Goal: Task Accomplishment & Management: Complete application form

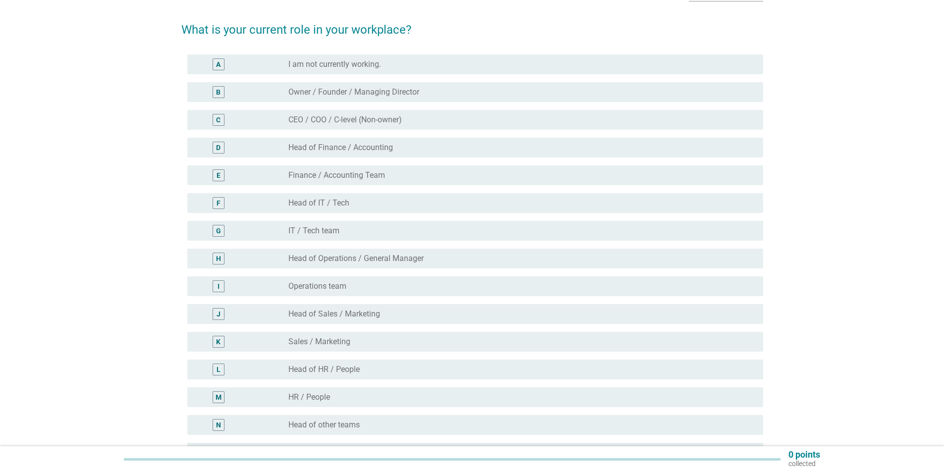
scroll to position [99, 0]
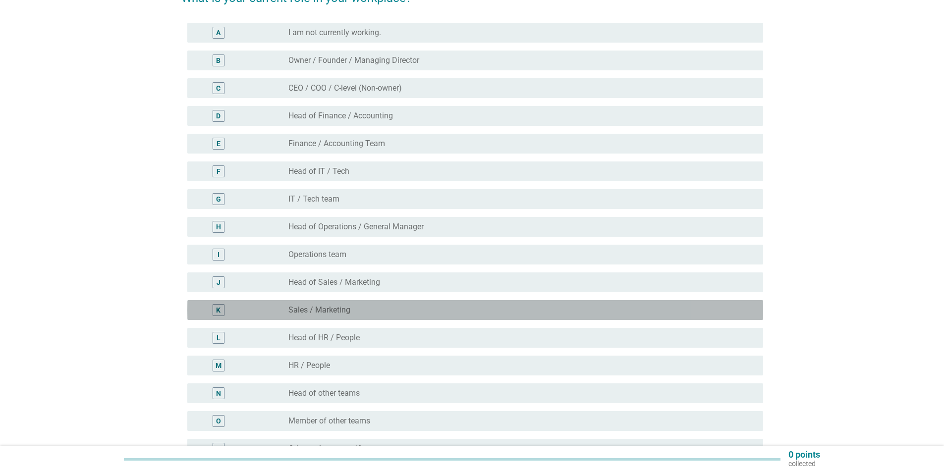
click at [361, 310] on div "radio_button_unchecked Sales / Marketing" at bounding box center [517, 310] width 459 height 10
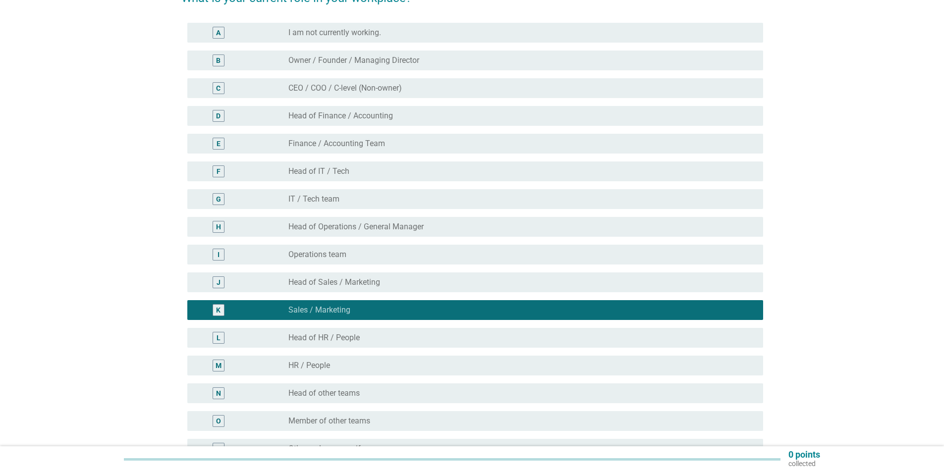
scroll to position [198, 0]
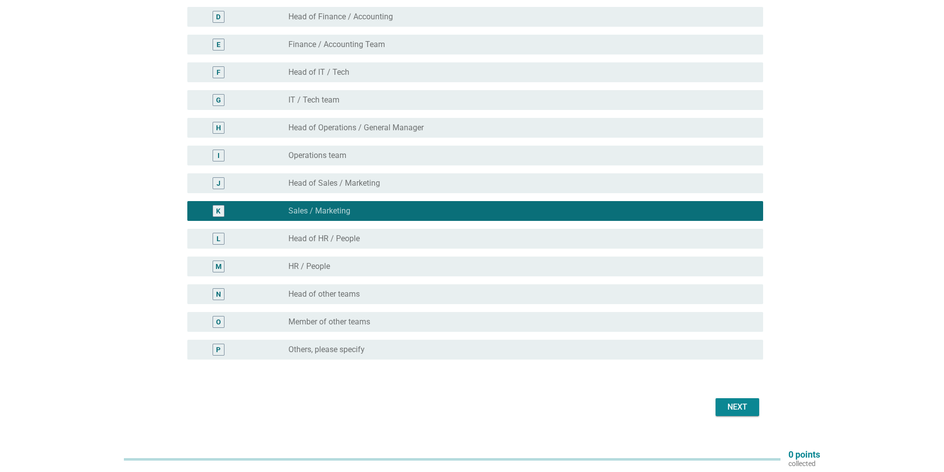
click at [378, 294] on div "radio_button_unchecked Head of other teams" at bounding box center [517, 294] width 459 height 10
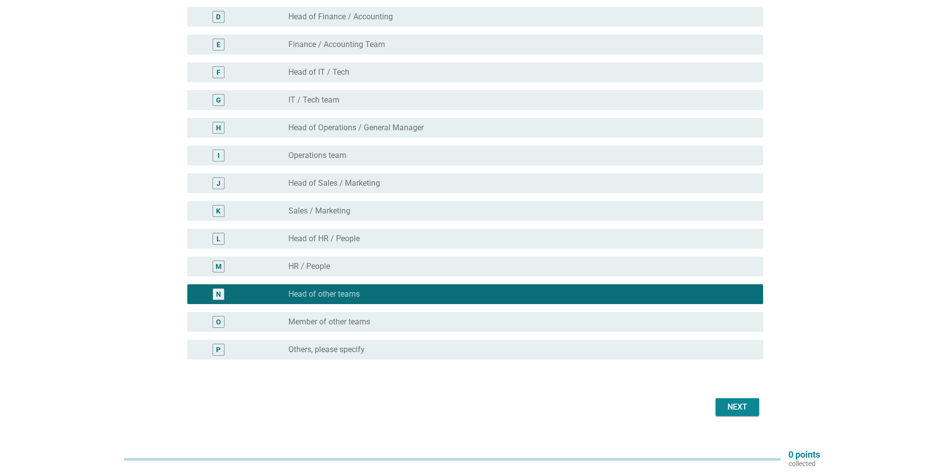
click at [372, 208] on div "radio_button_unchecked Sales / Marketing" at bounding box center [517, 211] width 459 height 10
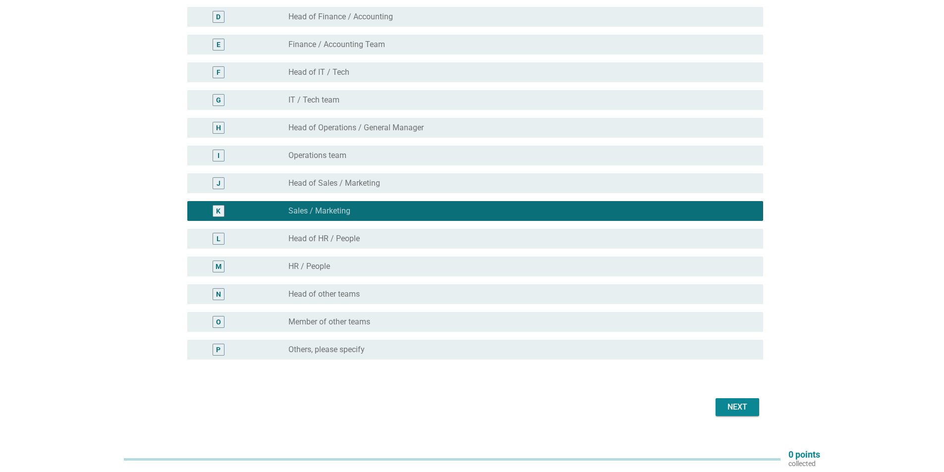
click at [752, 408] on button "Next" at bounding box center [738, 407] width 44 height 18
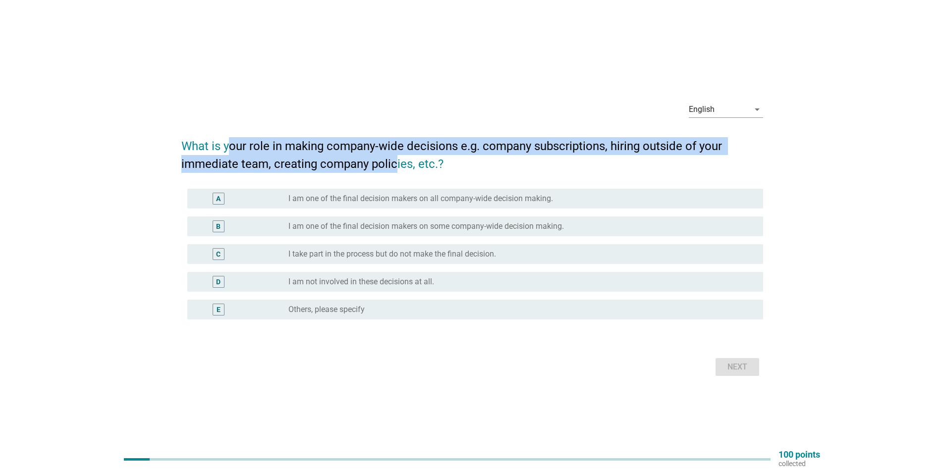
drag, startPoint x: 231, startPoint y: 143, endPoint x: 394, endPoint y: 170, distance: 165.7
type textarea "our role in making company-wide decisions e.g. company subscriptions, hiring ou…"
click at [394, 170] on h2 "What is your role in making company-wide decisions e.g. company subscriptions, …" at bounding box center [472, 150] width 582 height 46
click at [427, 256] on label "I take part in the process but do not make the final decision." at bounding box center [392, 254] width 208 height 10
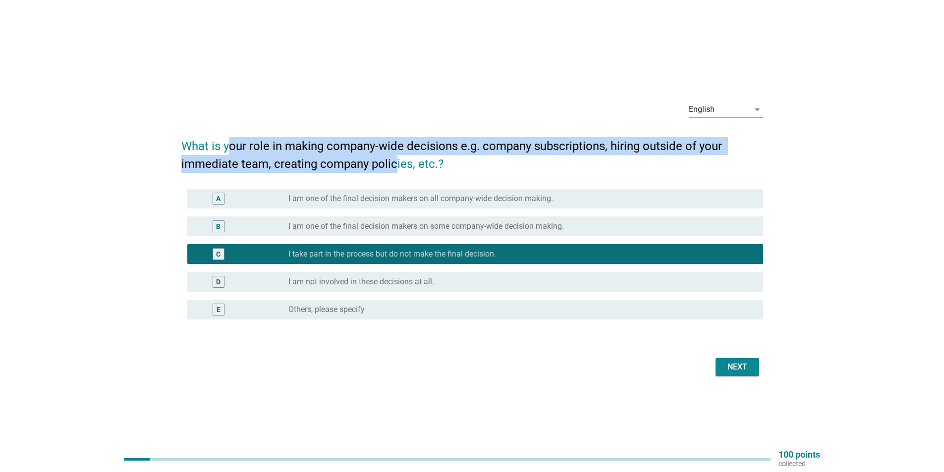
click at [735, 364] on div "Next" at bounding box center [737, 367] width 28 height 12
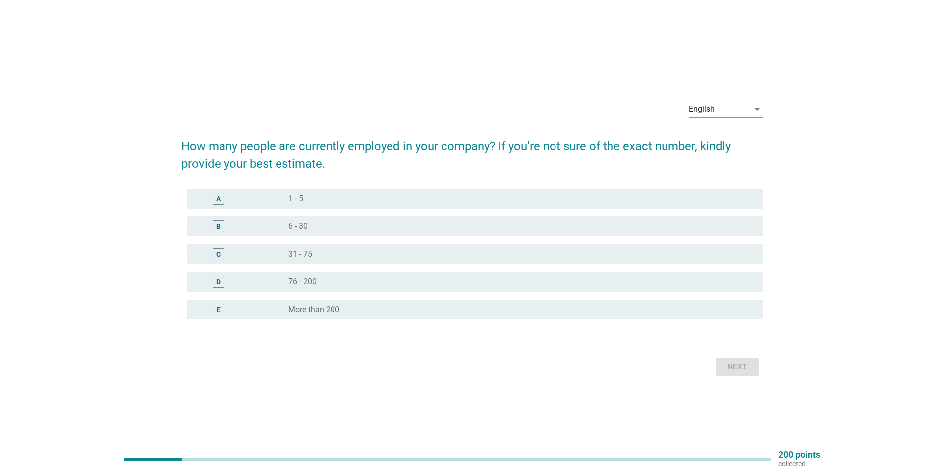
click at [345, 283] on div "radio_button_unchecked 76 - 200" at bounding box center [517, 282] width 459 height 10
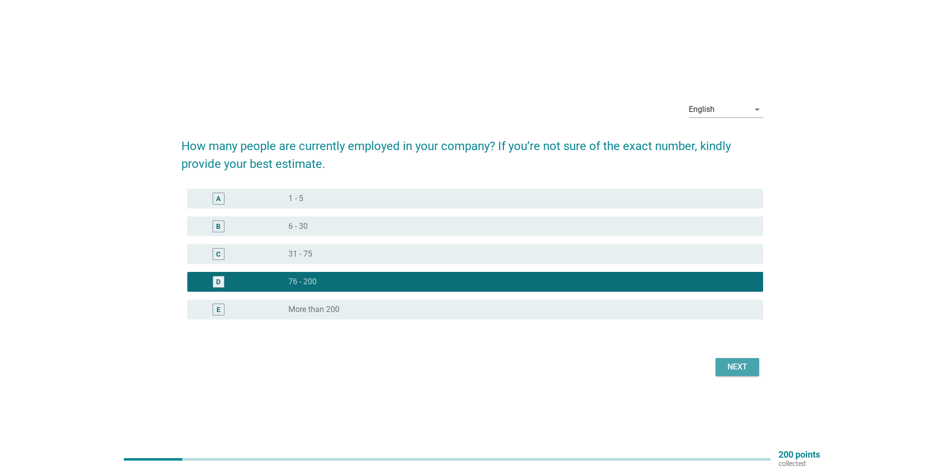
click at [749, 364] on div "Next" at bounding box center [737, 367] width 28 height 12
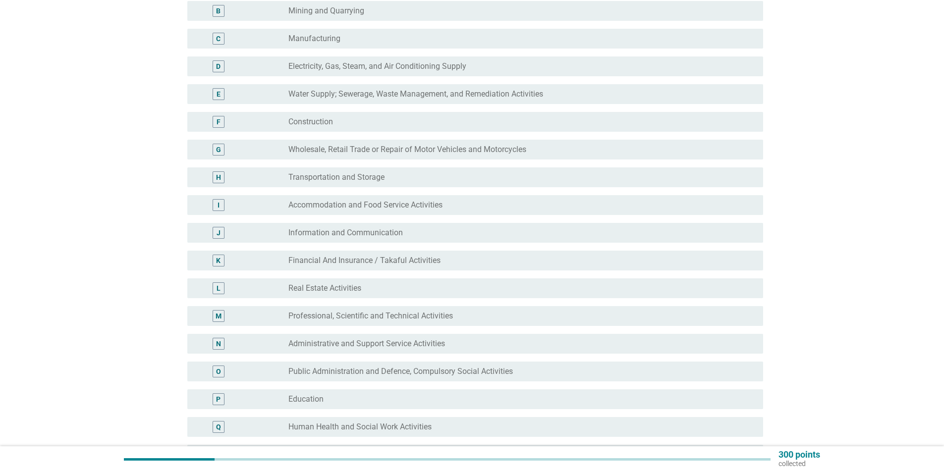
scroll to position [198, 0]
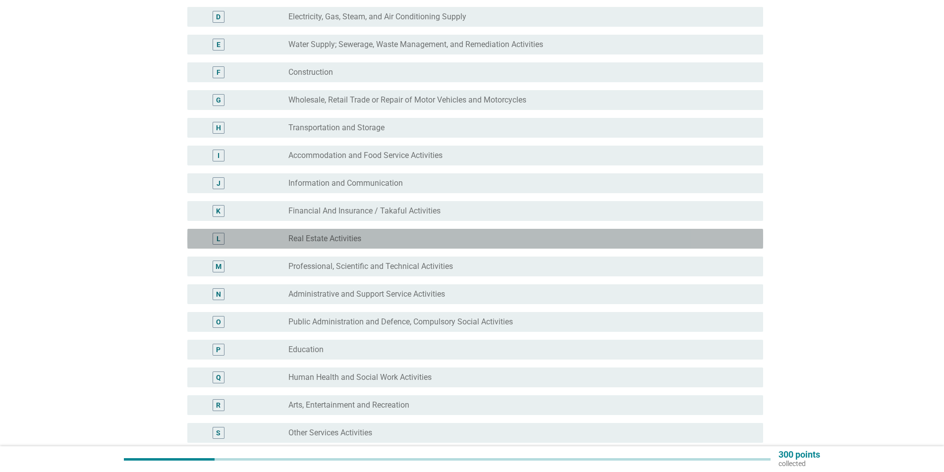
click at [388, 238] on div "radio_button_unchecked Real Estate Activities" at bounding box center [517, 239] width 459 height 10
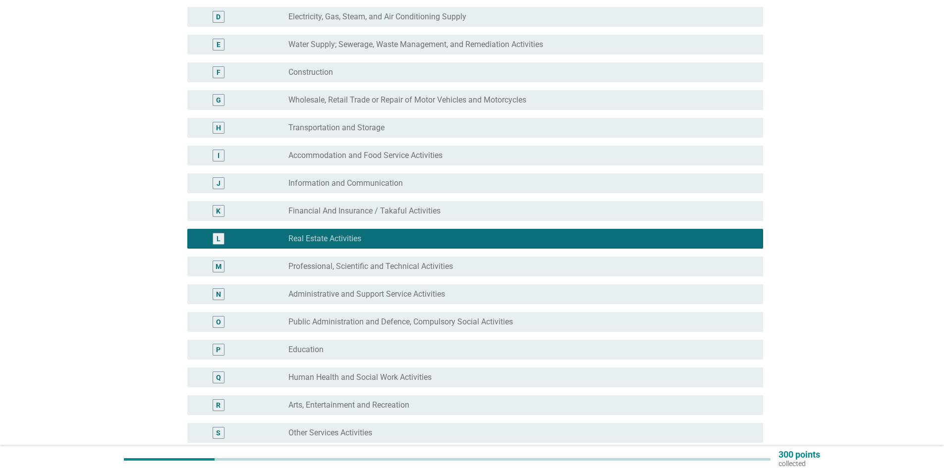
click at [400, 261] on div "radio_button_unchecked Professional, Scientific and Technical Activities" at bounding box center [521, 267] width 467 height 12
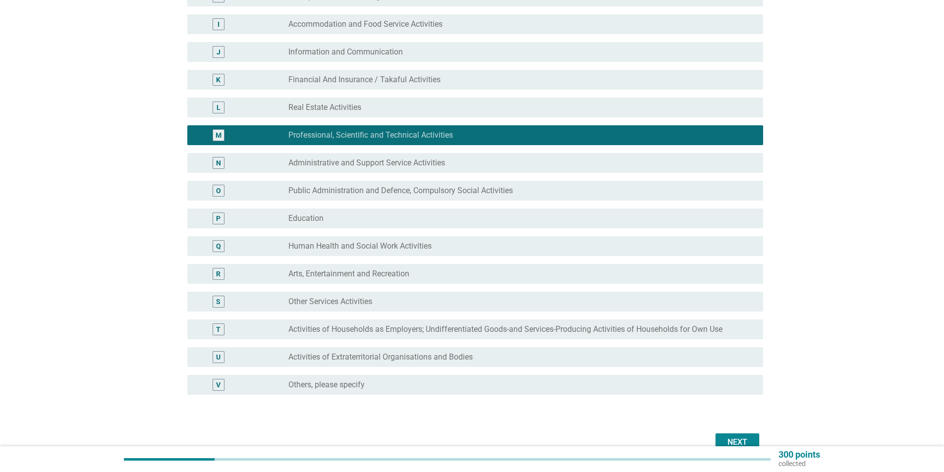
scroll to position [347, 0]
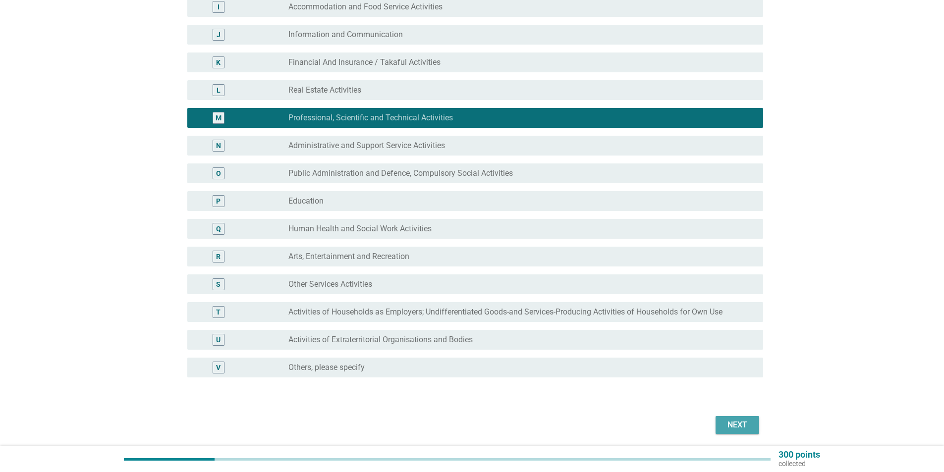
click at [739, 418] on button "Next" at bounding box center [738, 425] width 44 height 18
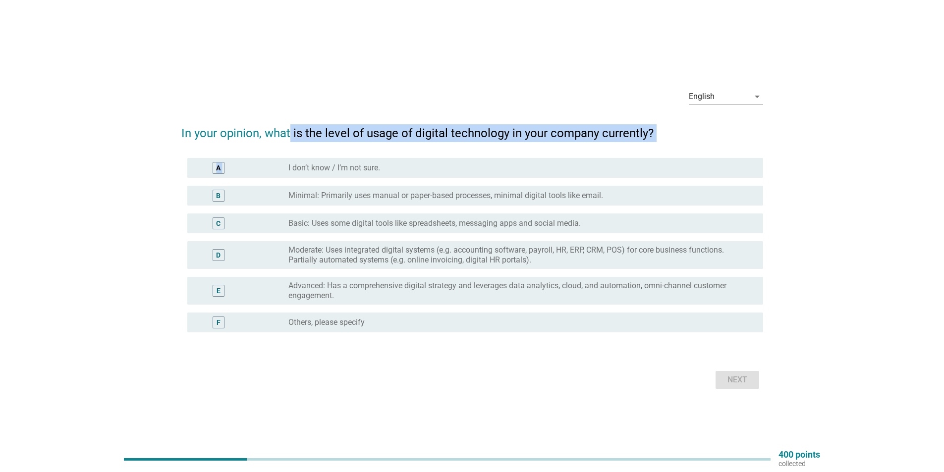
drag, startPoint x: 290, startPoint y: 126, endPoint x: 573, endPoint y: 143, distance: 283.5
click at [573, 143] on form "In your opinion, what is the level of usage of digital technology in your compa…" at bounding box center [472, 252] width 582 height 277
click at [513, 143] on form "In your opinion, what is the level of usage of digital technology in your compa…" at bounding box center [472, 252] width 582 height 277
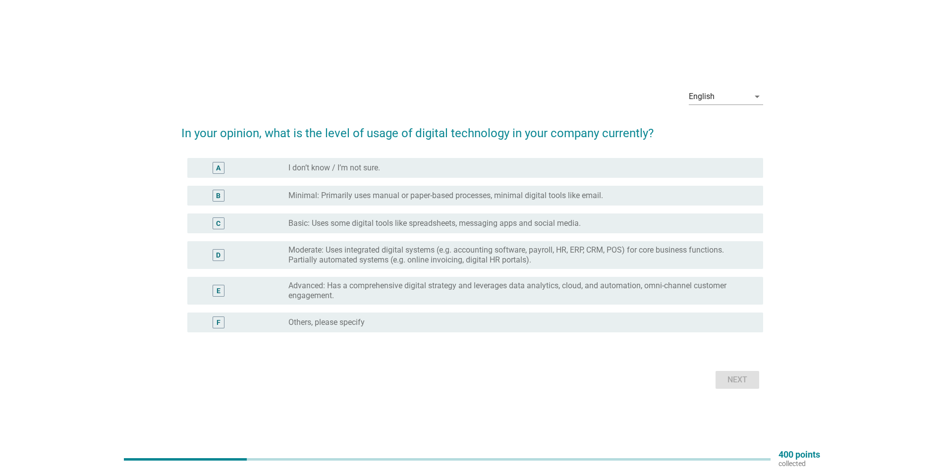
click at [428, 220] on label "Basic: Uses some digital tools like spreadsheets, messaging apps and social med…" at bounding box center [434, 224] width 292 height 10
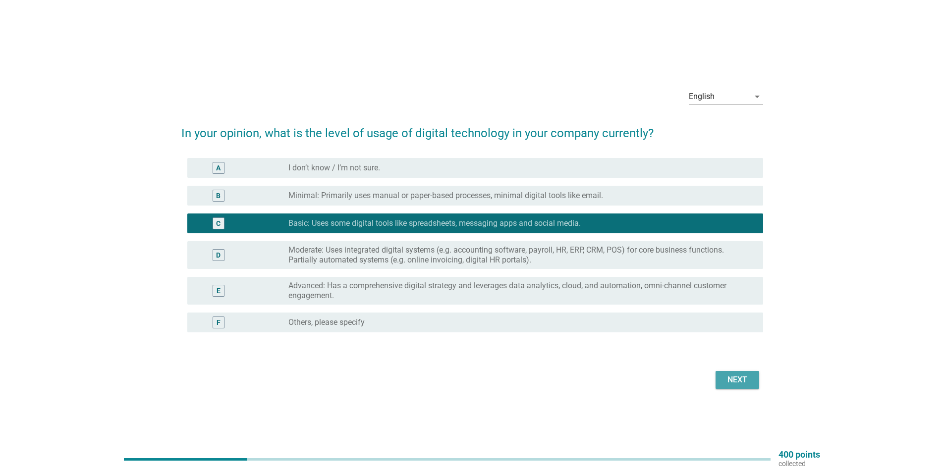
click at [742, 380] on div "Next" at bounding box center [737, 380] width 28 height 12
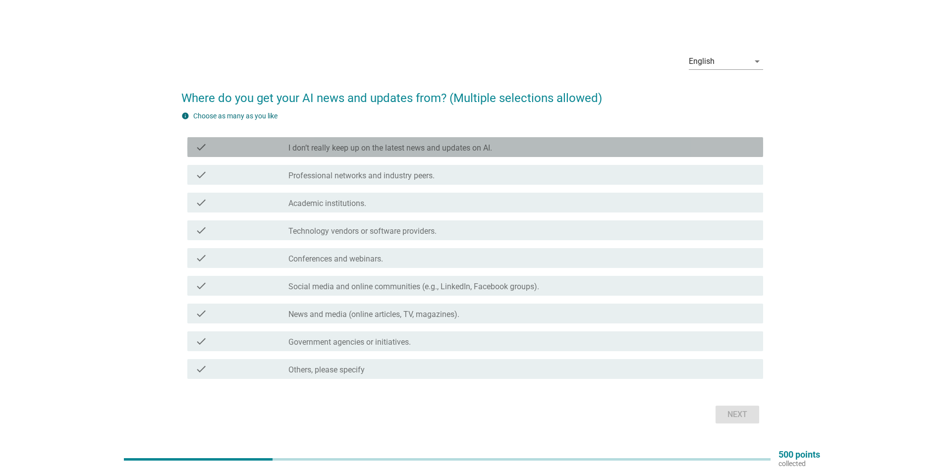
click at [390, 152] on label "I don’t really keep up on the latest news and updates on AI." at bounding box center [390, 148] width 204 height 10
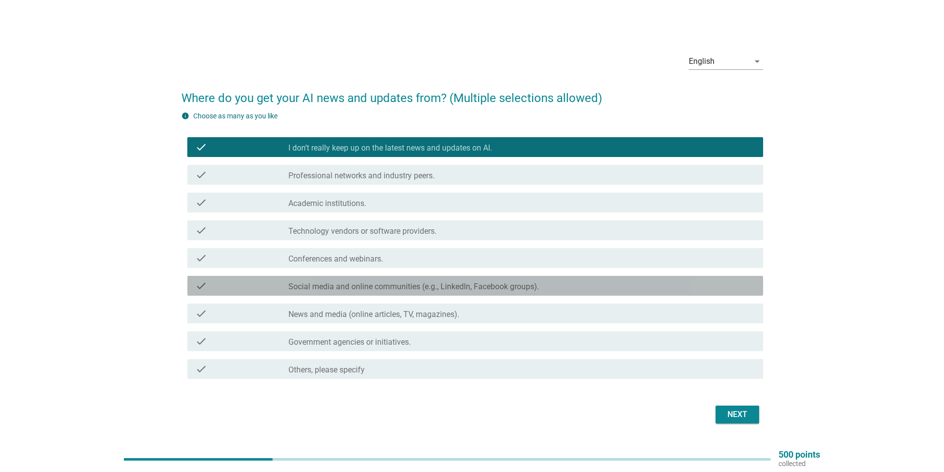
click at [406, 288] on label "Social media and online communities (e.g., LinkedIn, Facebook groups)." at bounding box center [413, 287] width 251 height 10
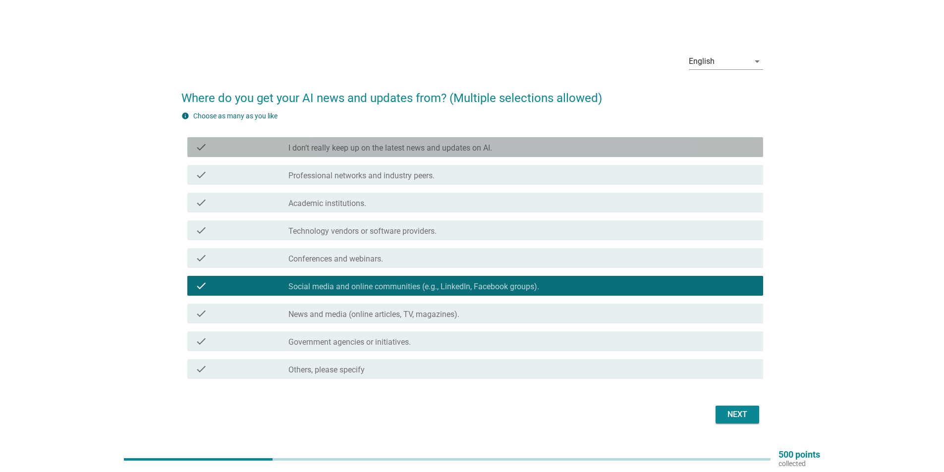
click at [438, 152] on label "I don’t really keep up on the latest news and updates on AI." at bounding box center [390, 148] width 204 height 10
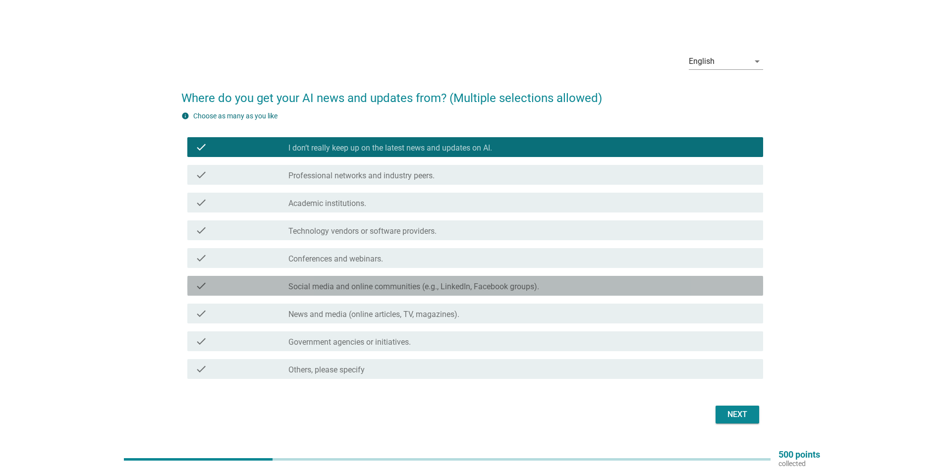
click at [212, 286] on div "check" at bounding box center [241, 286] width 93 height 12
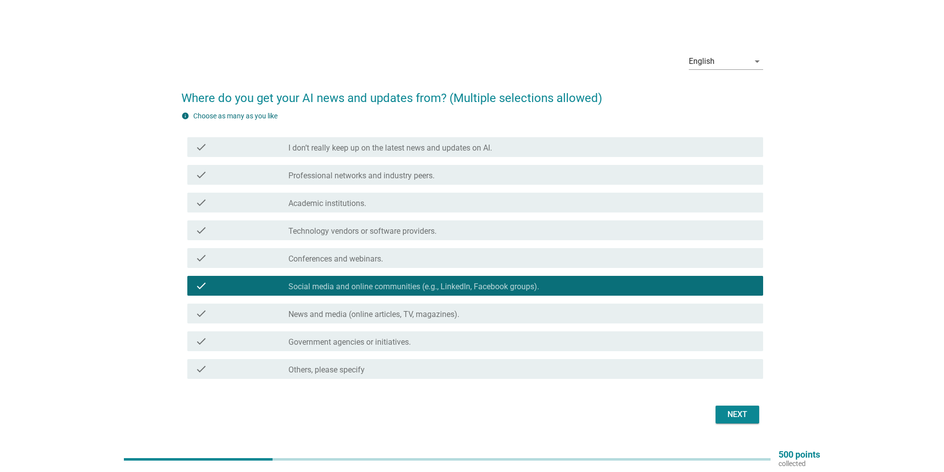
click at [270, 142] on div "check" at bounding box center [241, 147] width 93 height 12
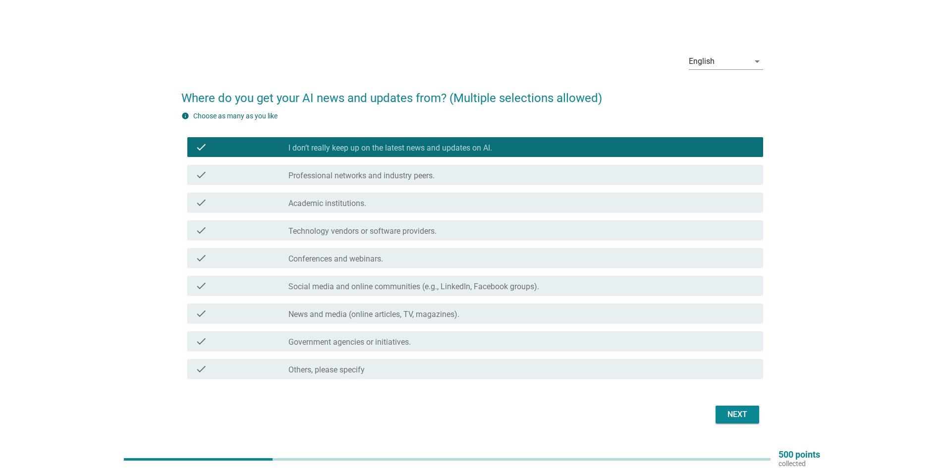
click at [741, 414] on div "Next" at bounding box center [737, 415] width 28 height 12
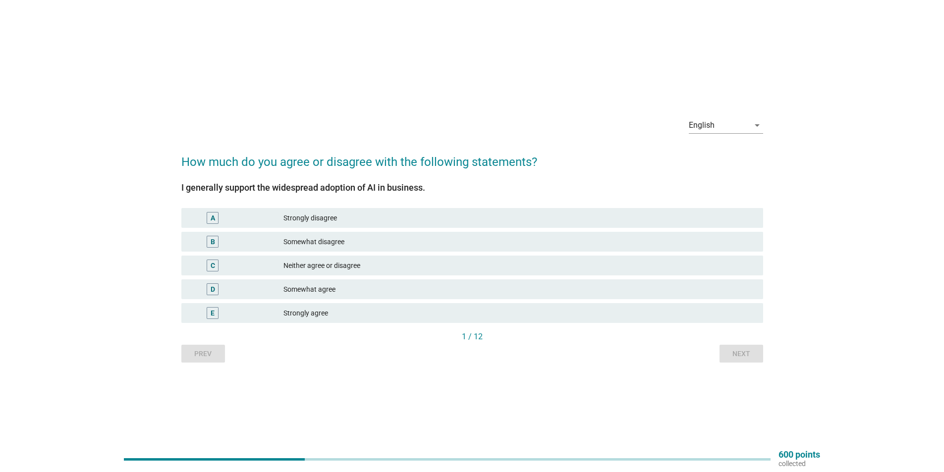
click at [360, 291] on div "Somewhat agree" at bounding box center [519, 289] width 472 height 12
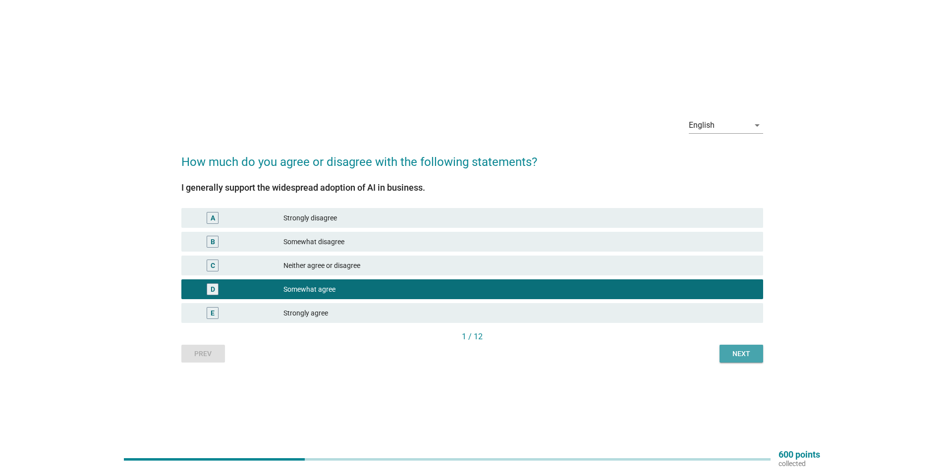
click at [739, 347] on button "Next" at bounding box center [742, 354] width 44 height 18
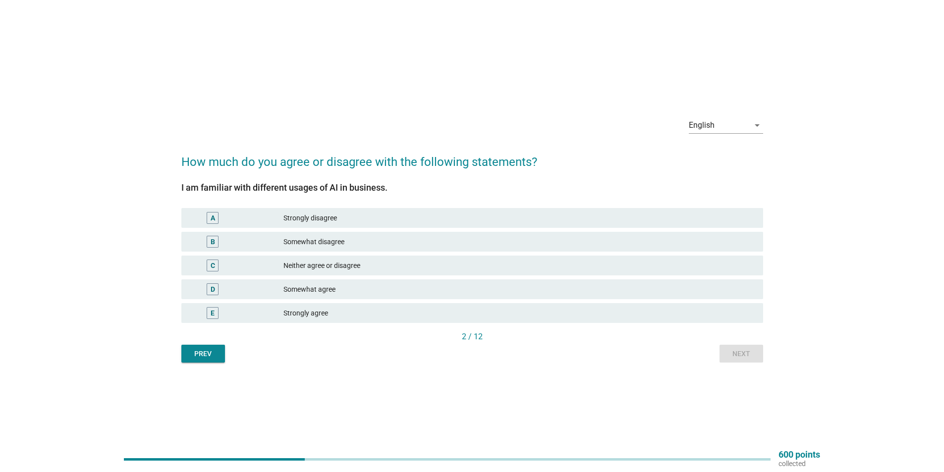
click at [370, 246] on div "Somewhat disagree" at bounding box center [519, 242] width 472 height 12
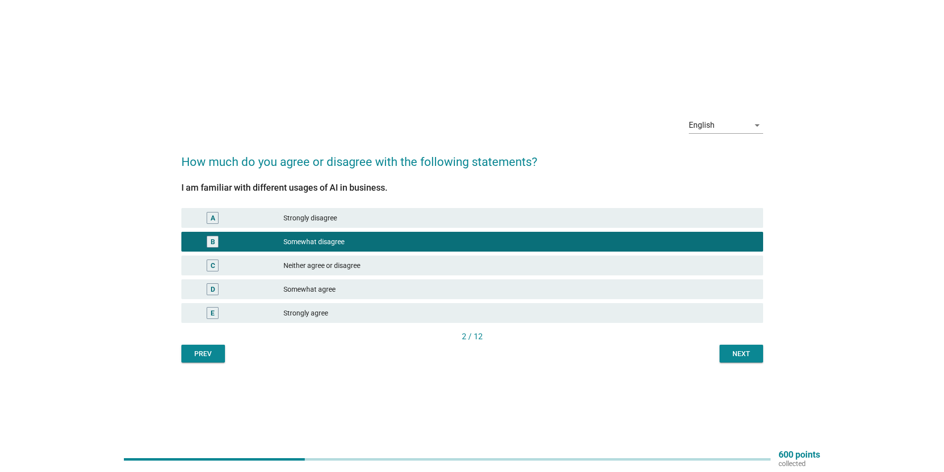
click at [750, 350] on div "Next" at bounding box center [741, 354] width 28 height 10
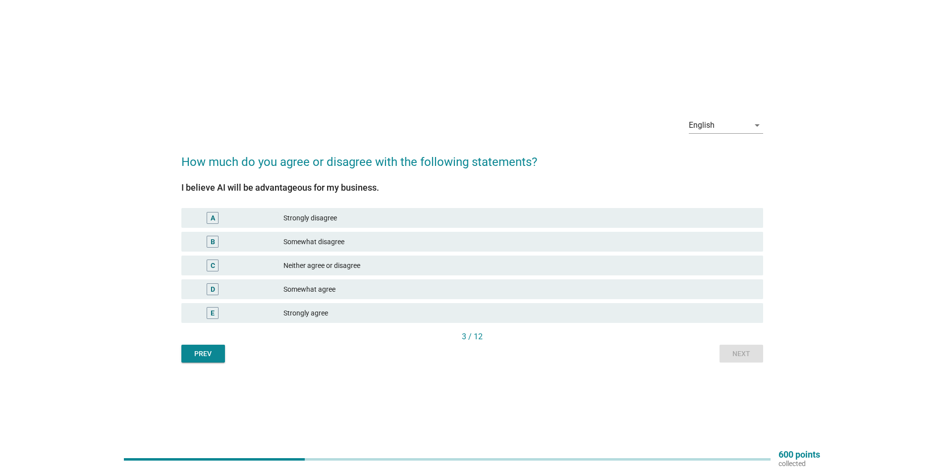
click at [386, 291] on div "Somewhat agree" at bounding box center [519, 289] width 472 height 12
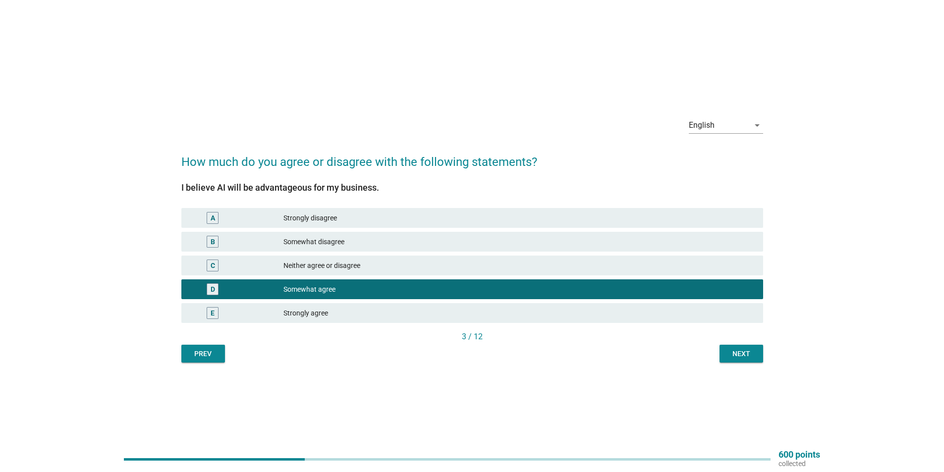
click at [732, 350] on div "Next" at bounding box center [741, 354] width 28 height 10
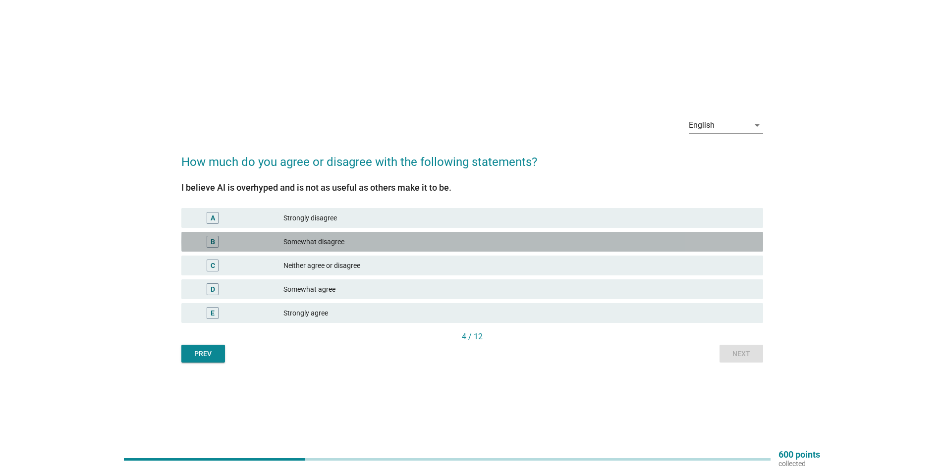
click at [386, 248] on div "B Somewhat disagree" at bounding box center [472, 242] width 582 height 20
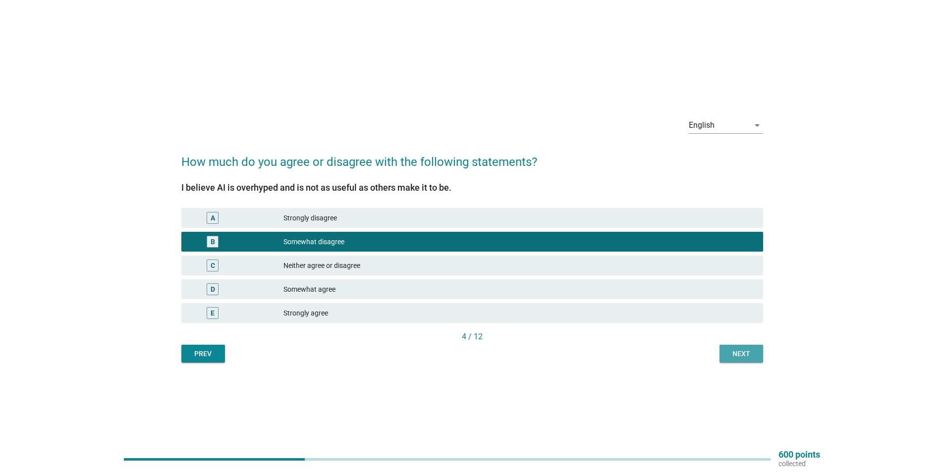
click at [738, 358] on div "Next" at bounding box center [741, 354] width 28 height 10
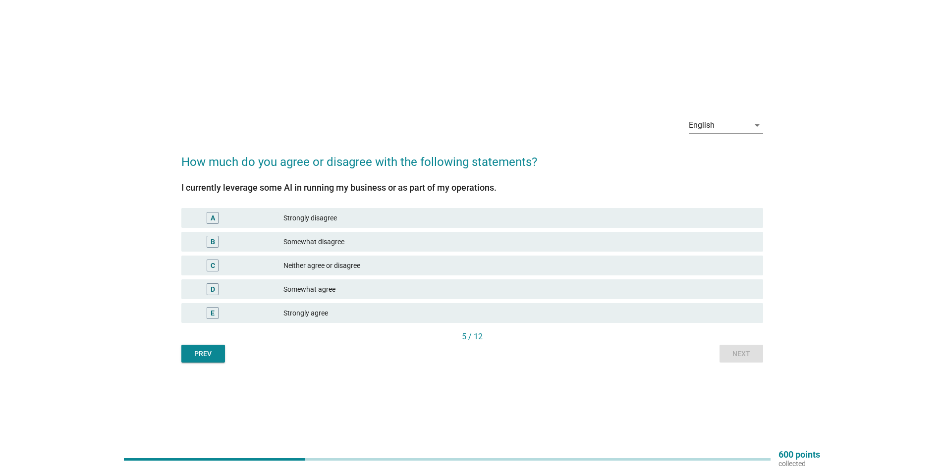
click at [364, 287] on div "Somewhat agree" at bounding box center [519, 289] width 472 height 12
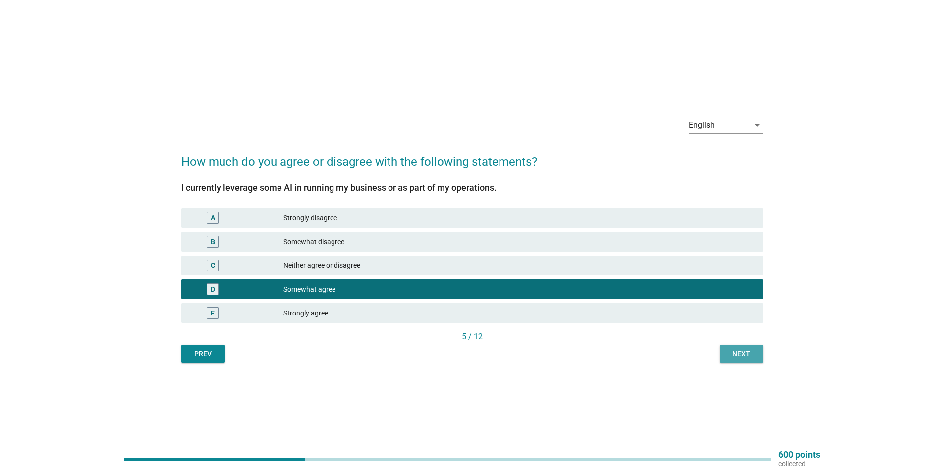
click at [744, 346] on button "Next" at bounding box center [742, 354] width 44 height 18
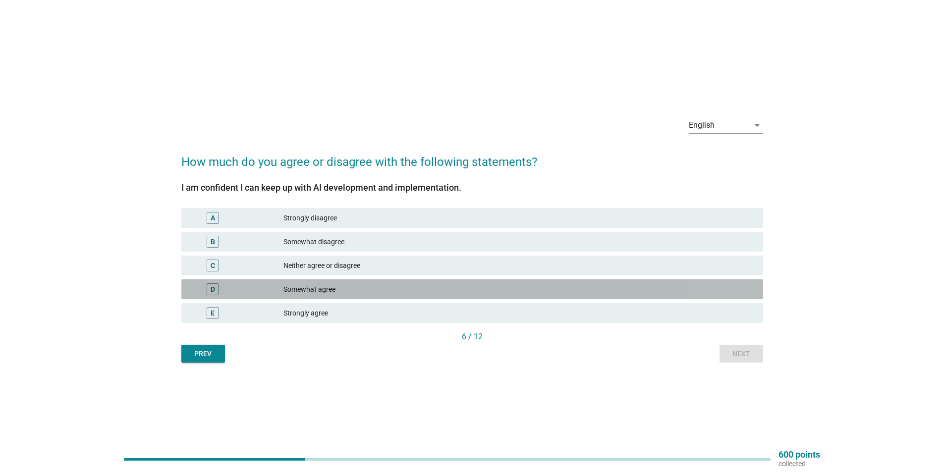
click at [360, 290] on div "Somewhat agree" at bounding box center [519, 289] width 472 height 12
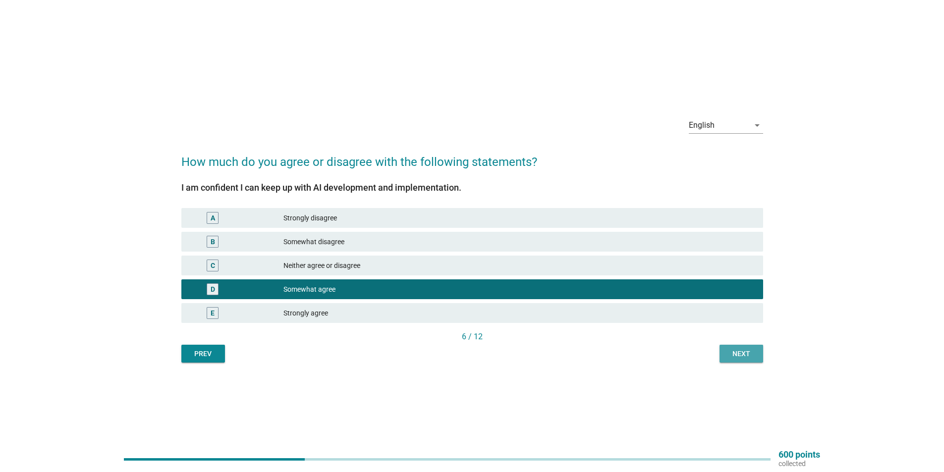
click at [742, 357] on div "Next" at bounding box center [741, 354] width 28 height 10
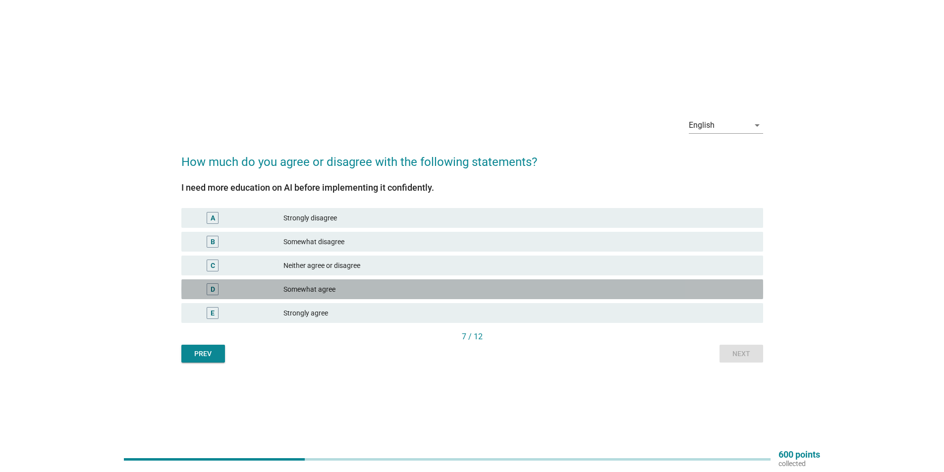
click at [365, 289] on div "Somewhat agree" at bounding box center [519, 289] width 472 height 12
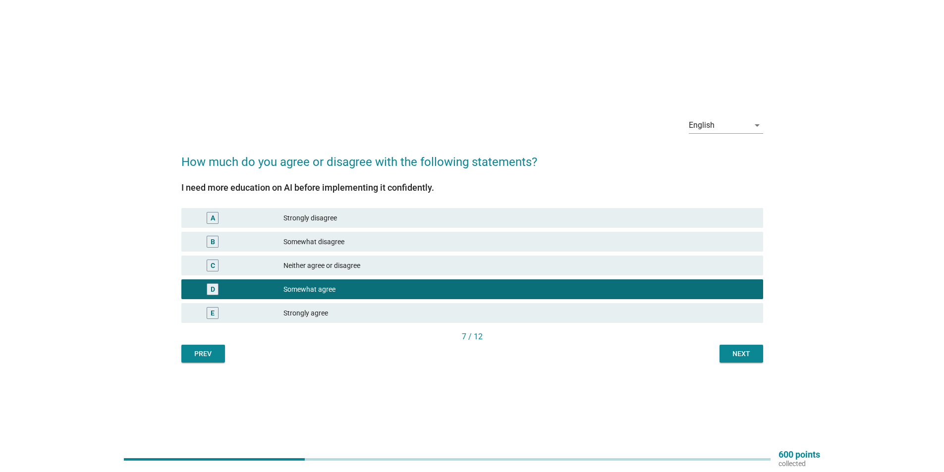
click at [733, 347] on button "Next" at bounding box center [742, 354] width 44 height 18
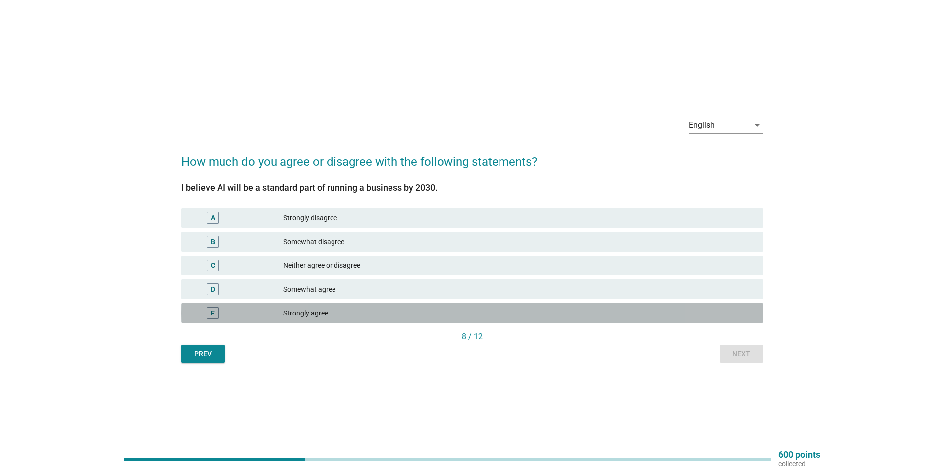
click at [349, 312] on div "Strongly agree" at bounding box center [519, 313] width 472 height 12
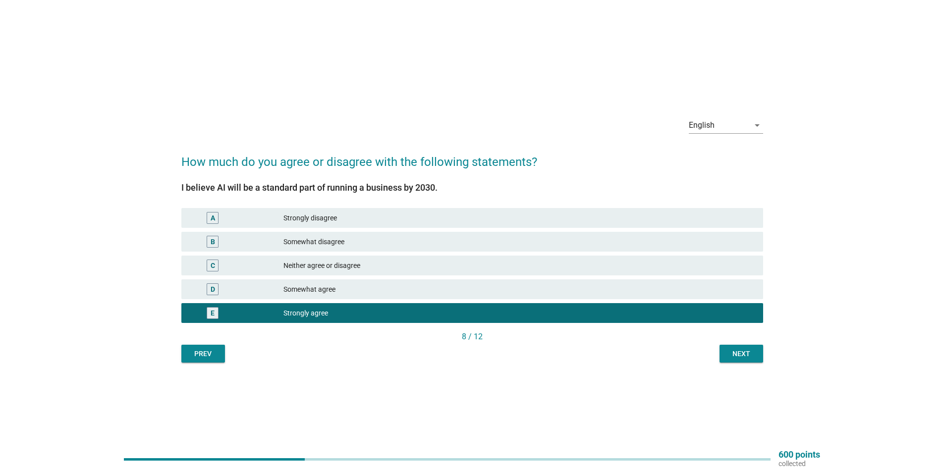
click at [732, 352] on div "Next" at bounding box center [741, 354] width 28 height 10
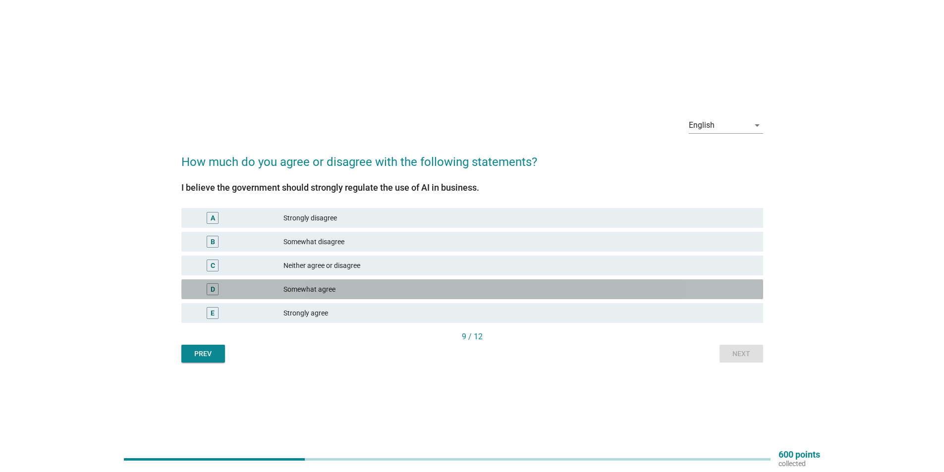
click at [343, 295] on div "Somewhat agree" at bounding box center [519, 289] width 472 height 12
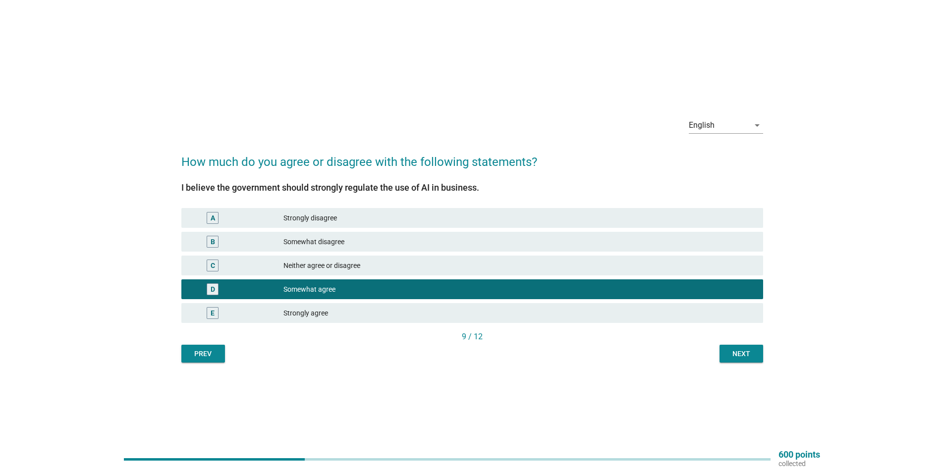
click at [731, 357] on div "Next" at bounding box center [741, 354] width 28 height 10
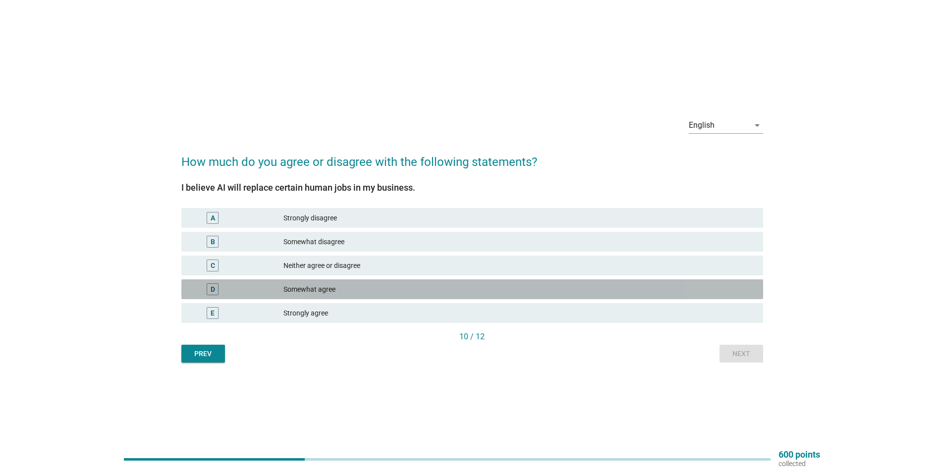
click at [399, 295] on div "Somewhat agree" at bounding box center [519, 289] width 472 height 12
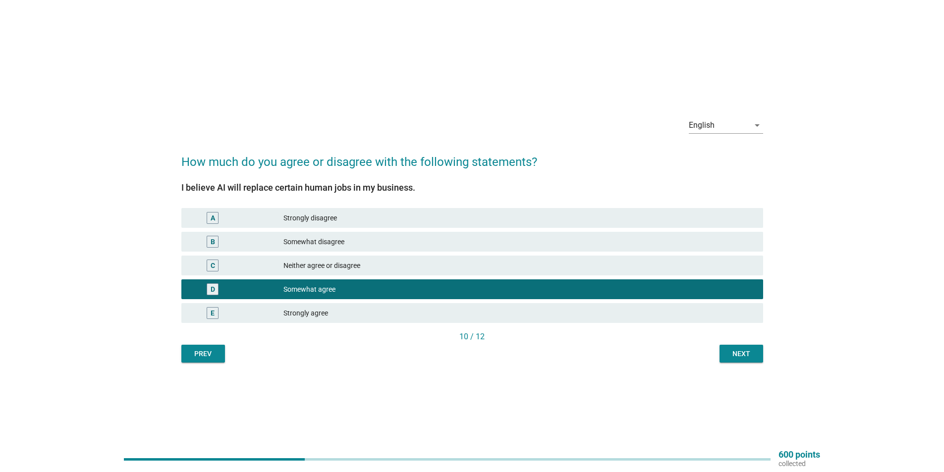
click at [399, 306] on div "E Strongly agree" at bounding box center [472, 313] width 582 height 20
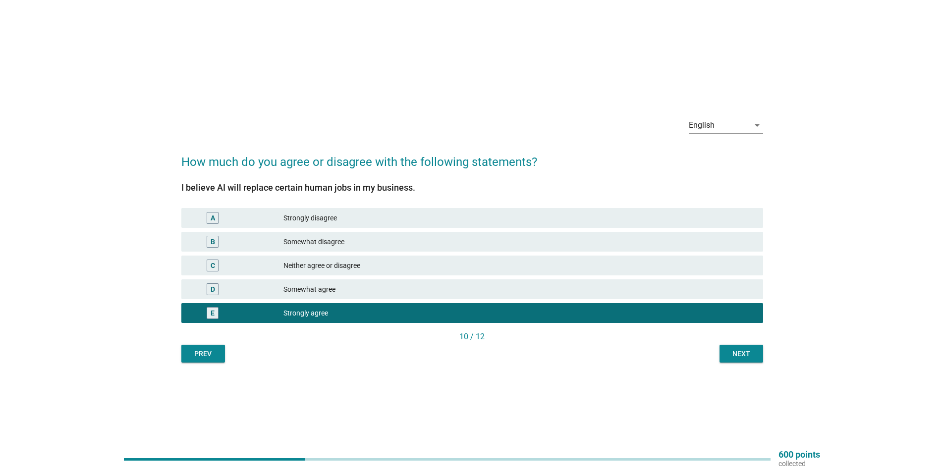
click at [698, 351] on div "Prev Next" at bounding box center [472, 354] width 582 height 18
click at [736, 353] on div "Next" at bounding box center [741, 354] width 28 height 10
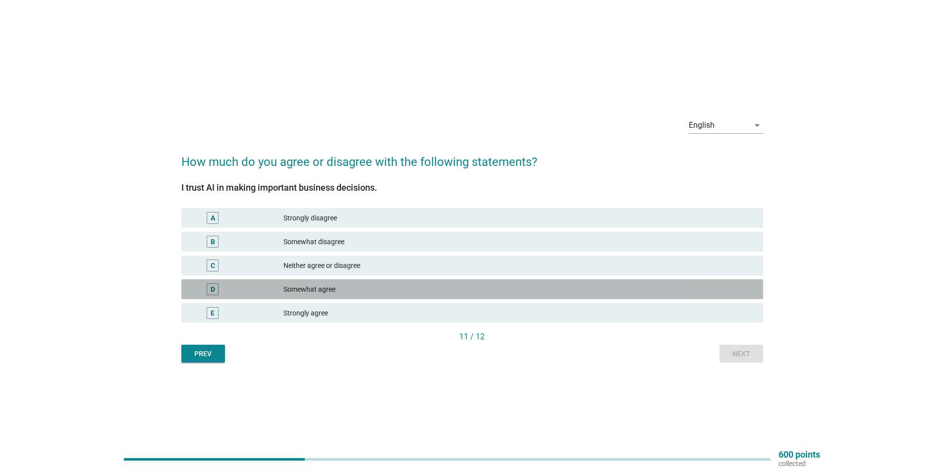
click at [405, 295] on div "Somewhat agree" at bounding box center [519, 289] width 472 height 12
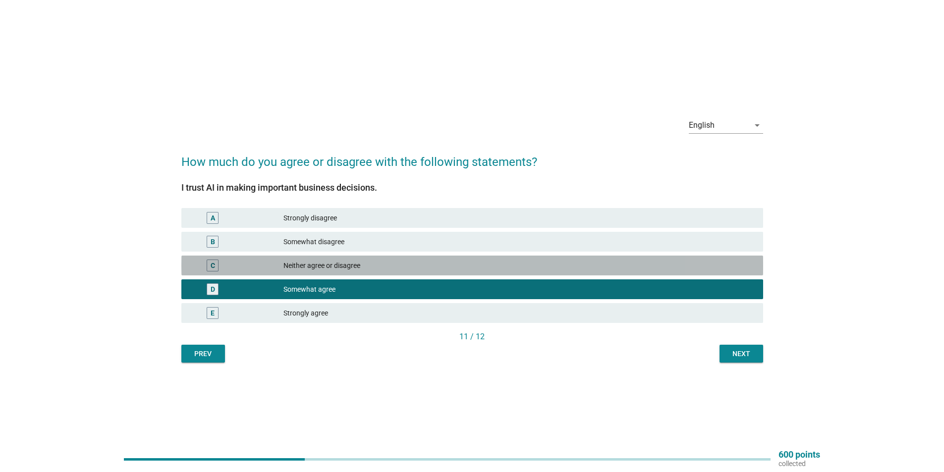
click at [408, 273] on div "C Neither agree or disagree" at bounding box center [472, 266] width 582 height 20
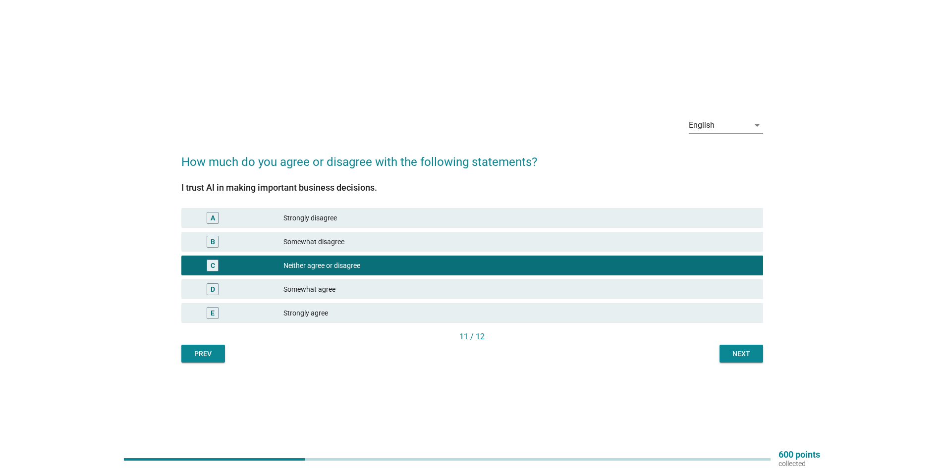
click at [410, 251] on div "B Somewhat disagree" at bounding box center [472, 242] width 582 height 20
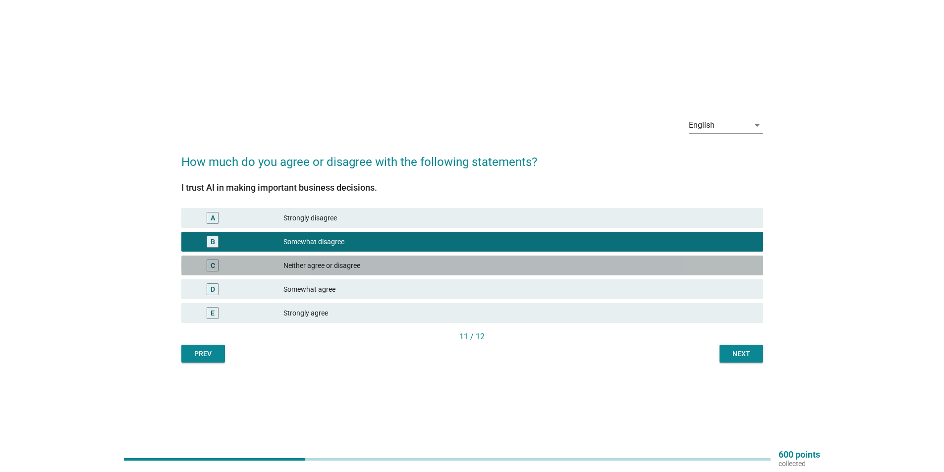
click at [441, 274] on div "C Neither agree or disagree" at bounding box center [472, 266] width 582 height 20
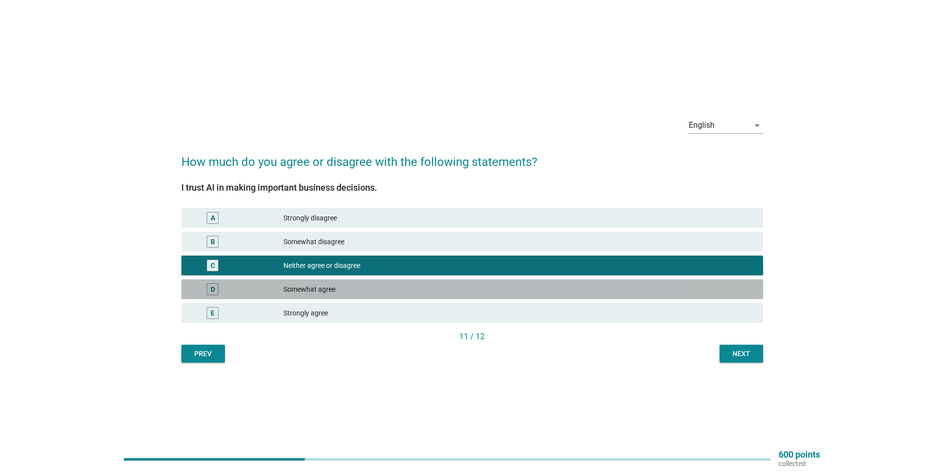
click at [498, 285] on div "Somewhat agree" at bounding box center [519, 289] width 472 height 12
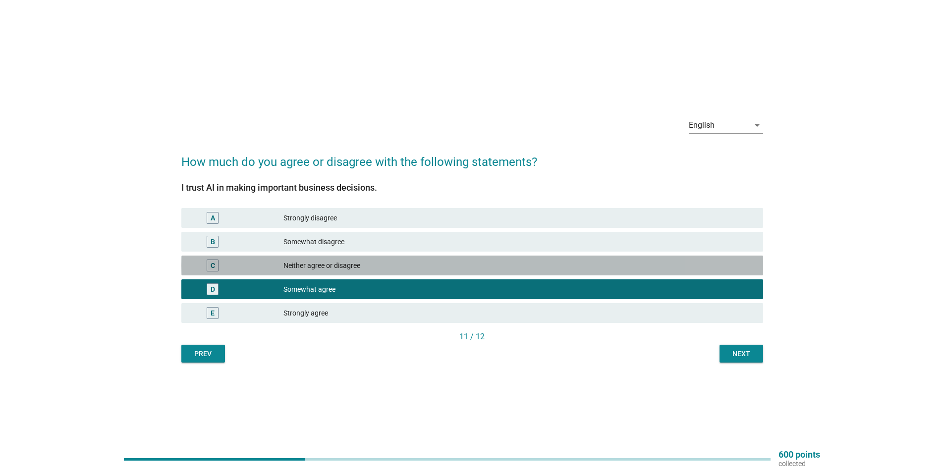
click at [499, 262] on div "Neither agree or disagree" at bounding box center [519, 266] width 472 height 12
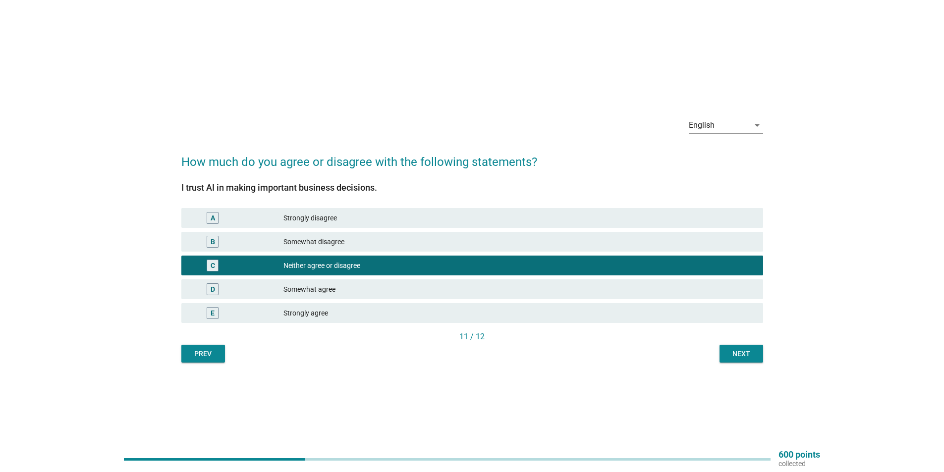
click at [754, 350] on div "Next" at bounding box center [741, 354] width 28 height 10
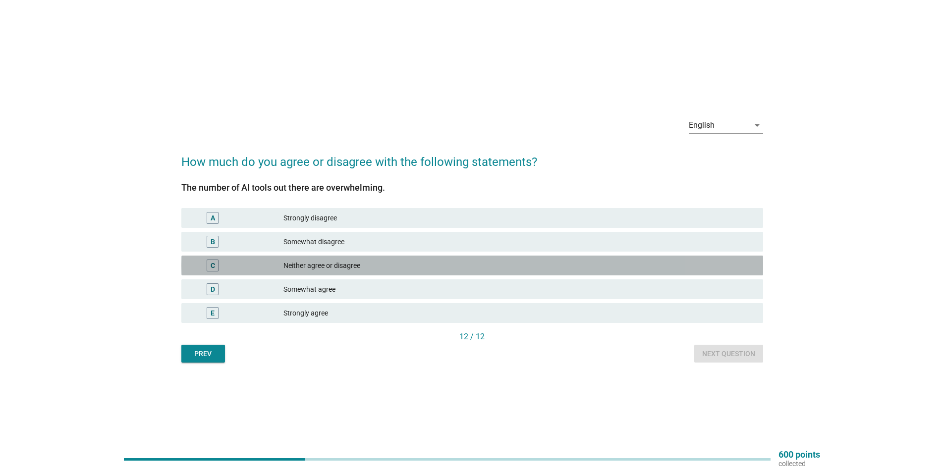
click at [355, 269] on div "Neither agree or disagree" at bounding box center [519, 266] width 472 height 12
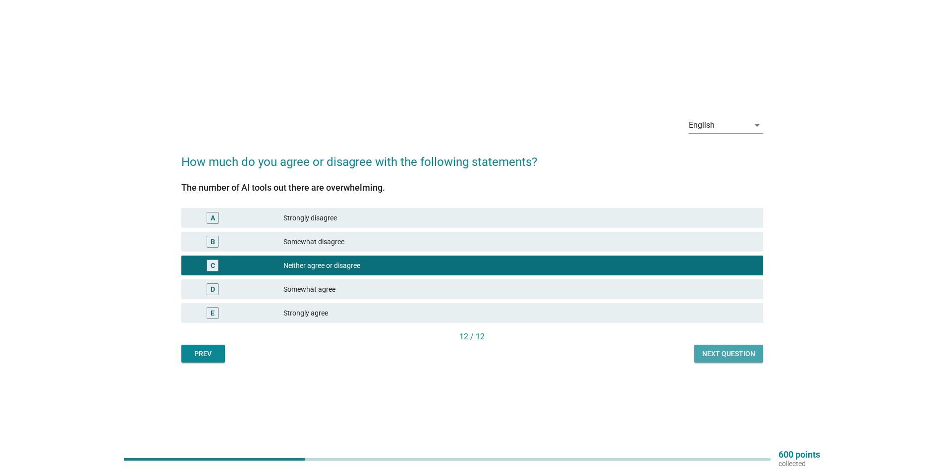
click at [727, 356] on div "Next question" at bounding box center [728, 354] width 53 height 10
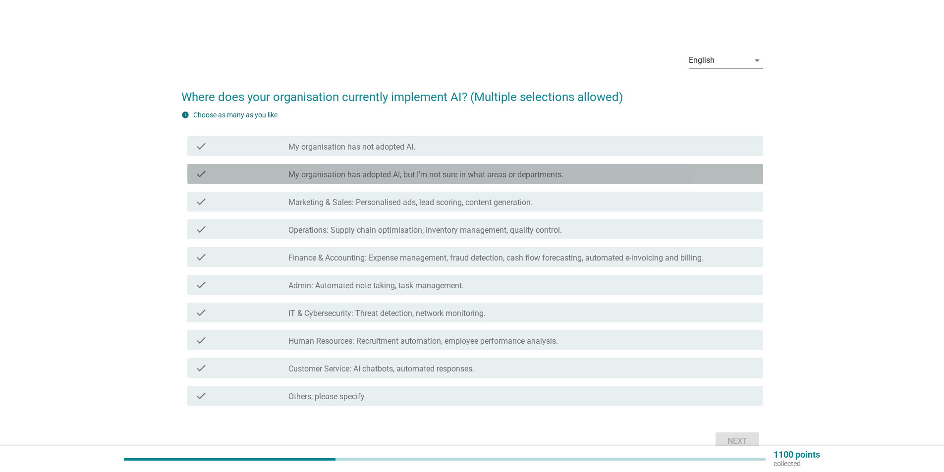
click at [378, 175] on label "My organisation has adopted AI, but I'm not sure in what areas or departments." at bounding box center [425, 175] width 275 height 10
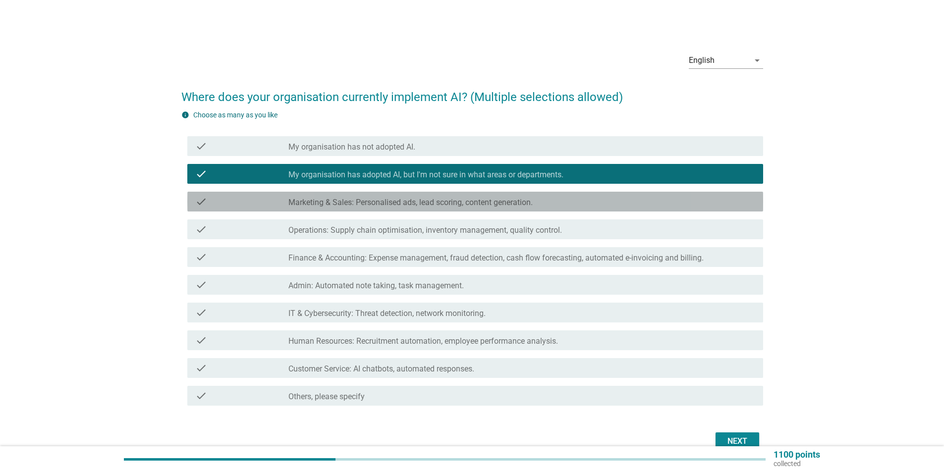
click at [377, 192] on div "check check_box_outline_blank Marketing & Sales: Personalised ads, lead scoring…" at bounding box center [475, 202] width 576 height 20
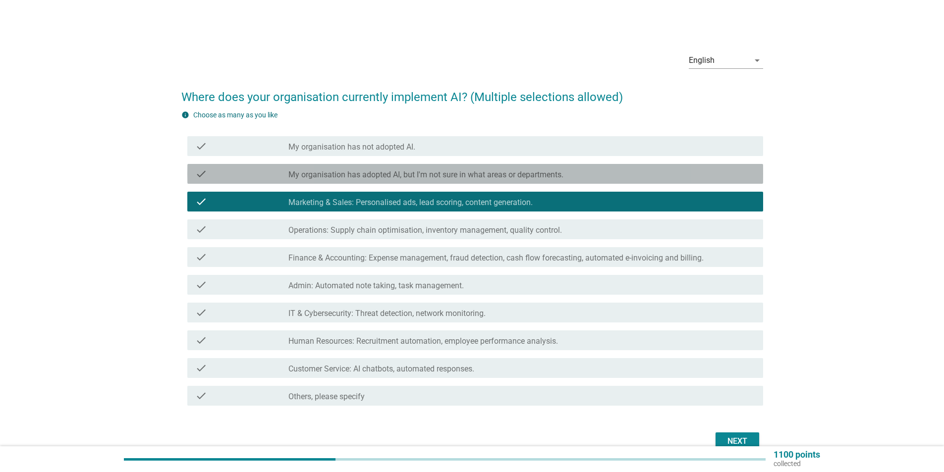
click at [359, 178] on label "My organisation has adopted AI, but I'm not sure in what areas or departments." at bounding box center [425, 175] width 275 height 10
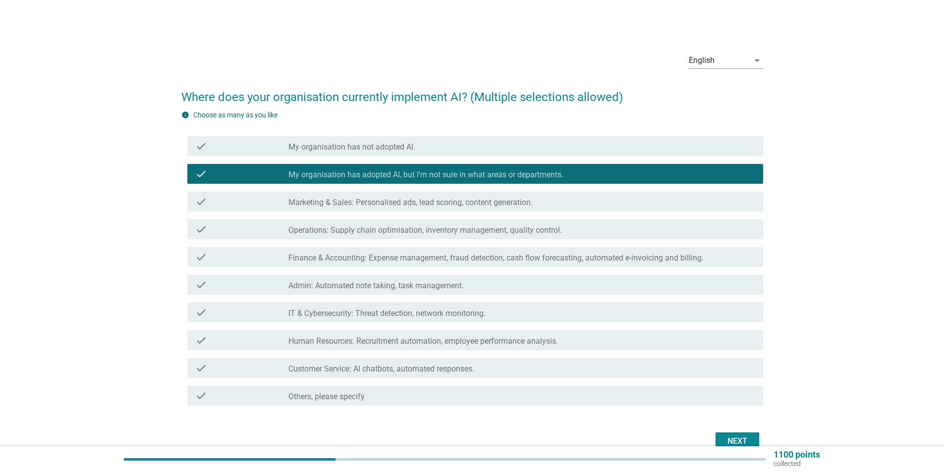
click at [740, 439] on div "Next" at bounding box center [737, 442] width 28 height 12
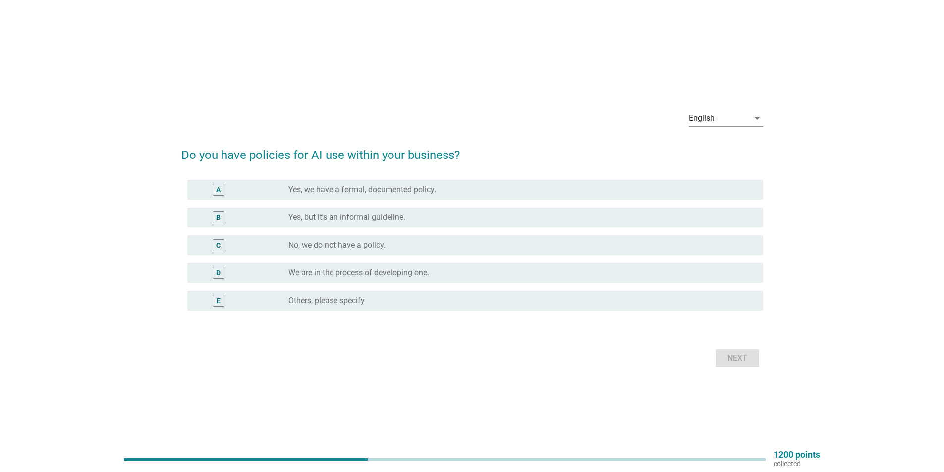
click at [360, 246] on label "No, we do not have a policy." at bounding box center [336, 245] width 97 height 10
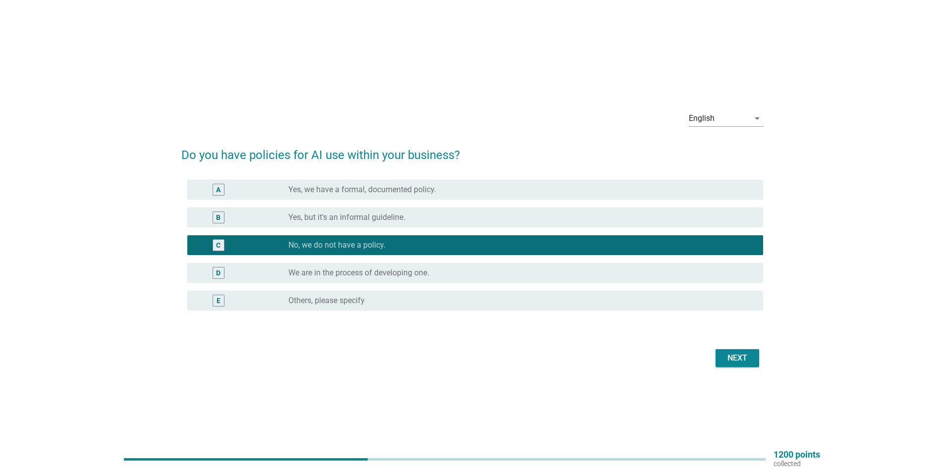
click at [736, 359] on div "Next" at bounding box center [737, 358] width 28 height 12
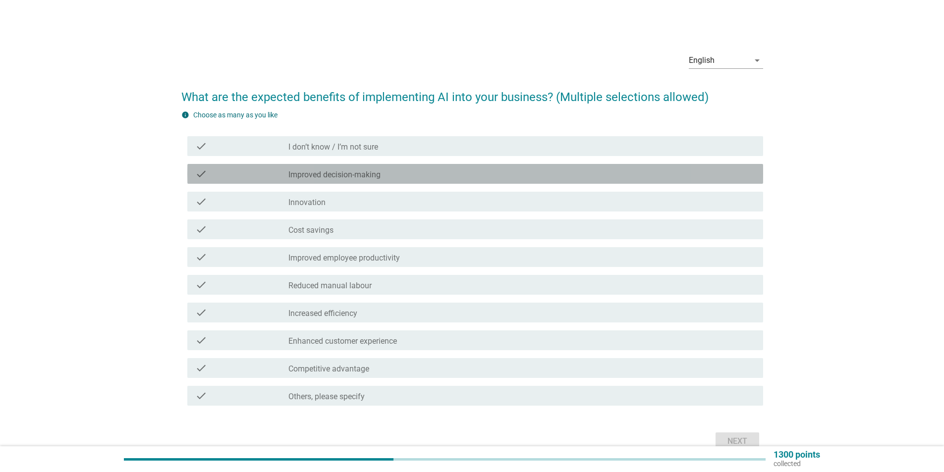
click at [358, 175] on label "Improved decision-making" at bounding box center [334, 175] width 92 height 10
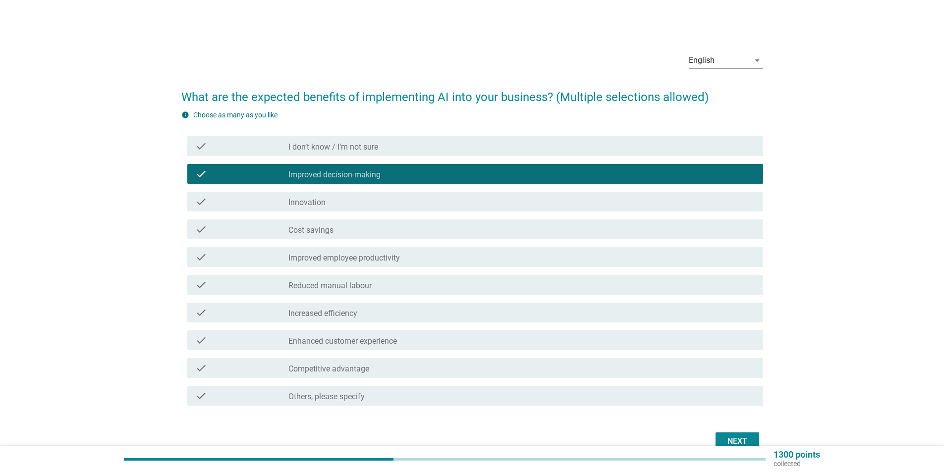
click at [363, 234] on div "check_box_outline_blank Cost savings" at bounding box center [521, 229] width 467 height 12
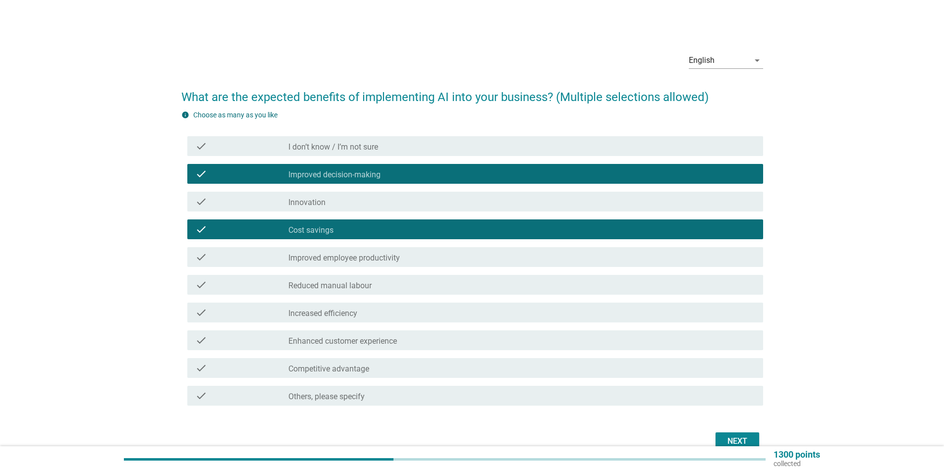
click at [429, 260] on div "check_box_outline_blank Improved employee productivity" at bounding box center [521, 257] width 467 height 12
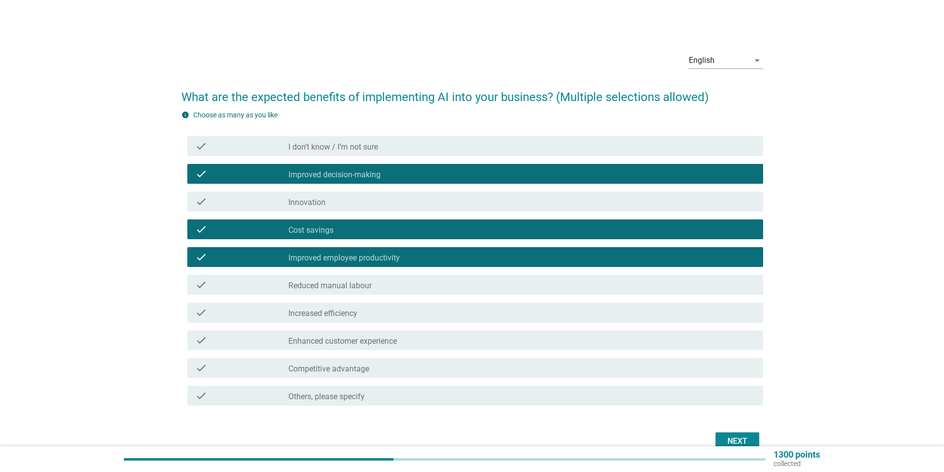
click at [440, 288] on div "check_box_outline_blank Reduced manual labour" at bounding box center [521, 285] width 467 height 12
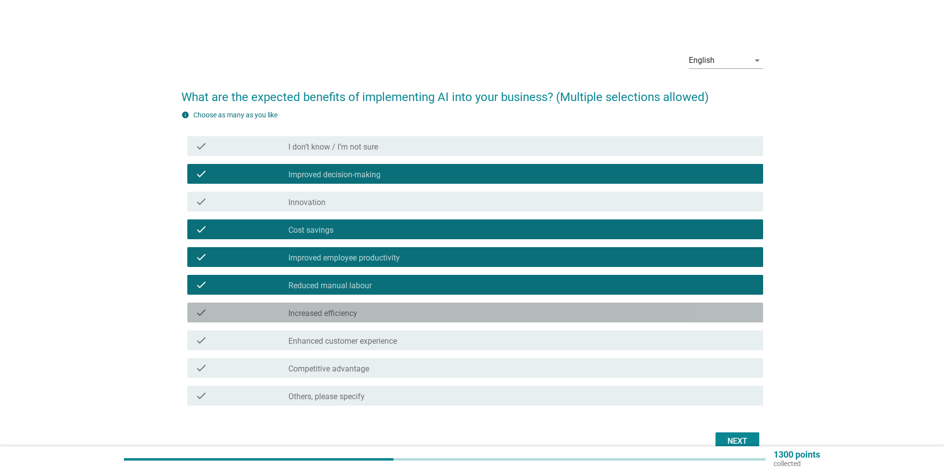
click at [455, 312] on div "check_box_outline_blank Increased efficiency" at bounding box center [521, 313] width 467 height 12
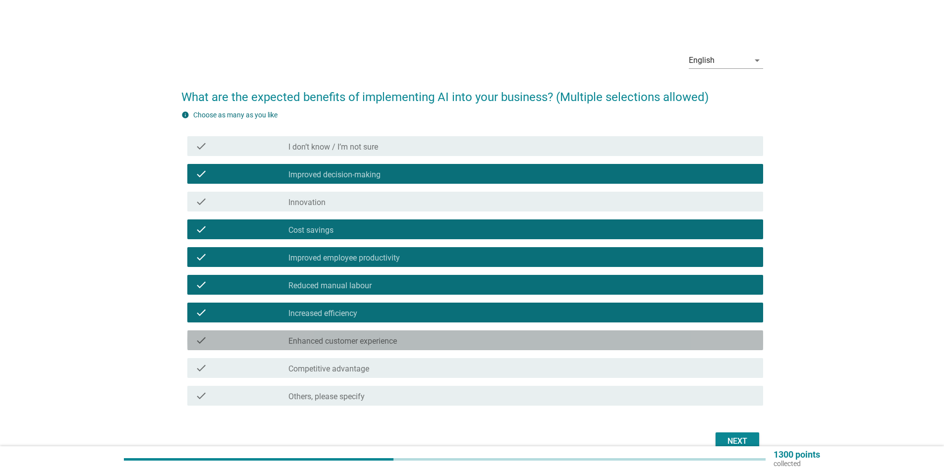
click at [491, 349] on div "check check_box_outline_blank Enhanced customer experience" at bounding box center [475, 341] width 576 height 20
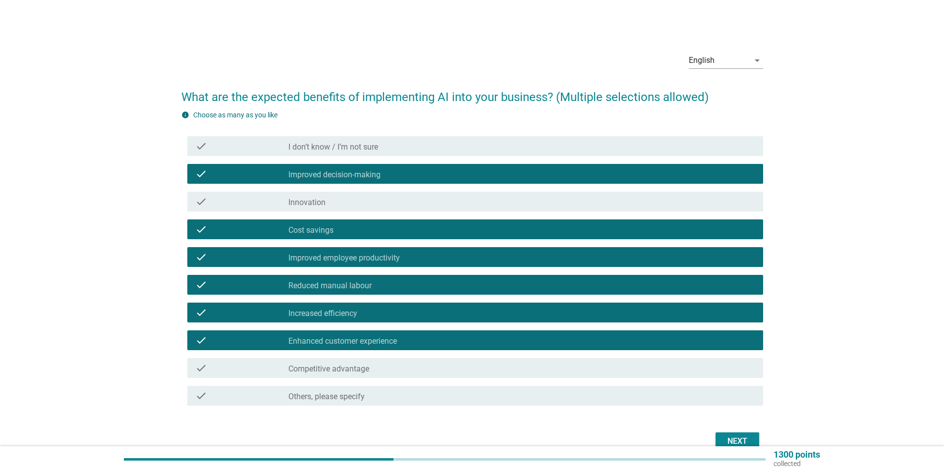
click at [742, 442] on div "Next" at bounding box center [737, 442] width 28 height 12
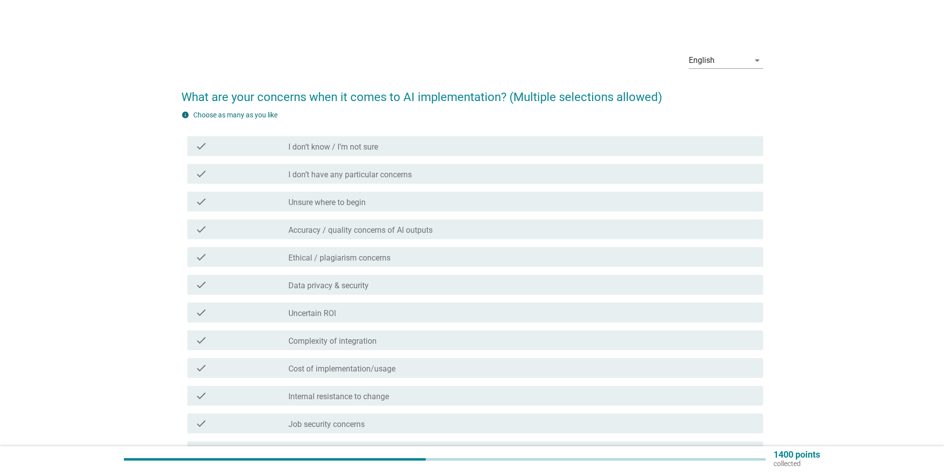
click at [375, 207] on div "check_box_outline_blank Unsure where to begin" at bounding box center [521, 202] width 467 height 12
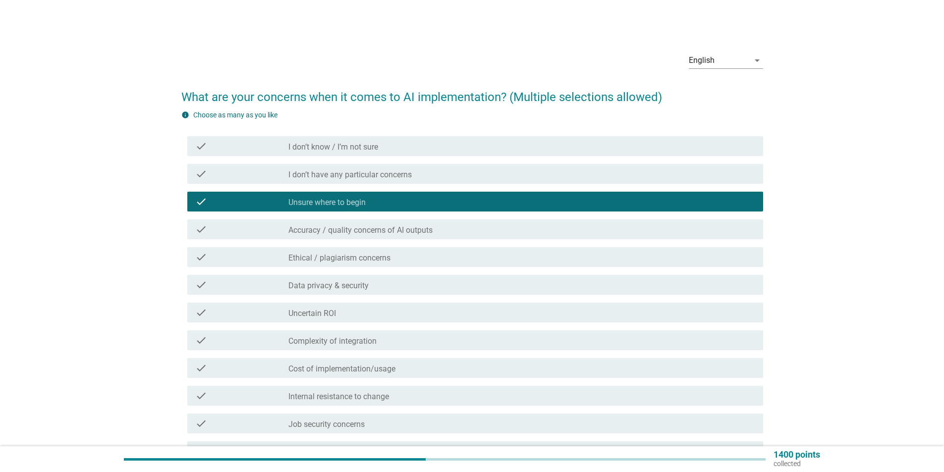
click at [382, 229] on label "Accuracy / quality concerns of AI outputs" at bounding box center [360, 230] width 144 height 10
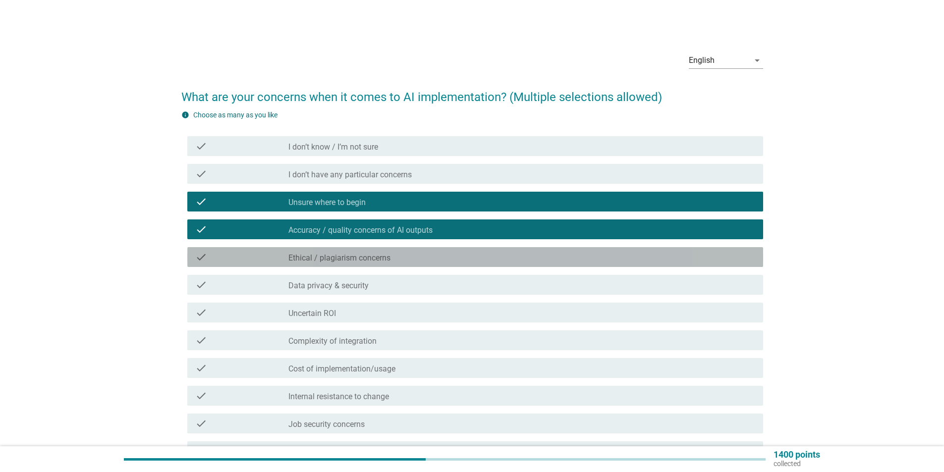
click at [437, 263] on div "check check_box_outline_blank Ethical / plagiarism concerns" at bounding box center [475, 257] width 576 height 20
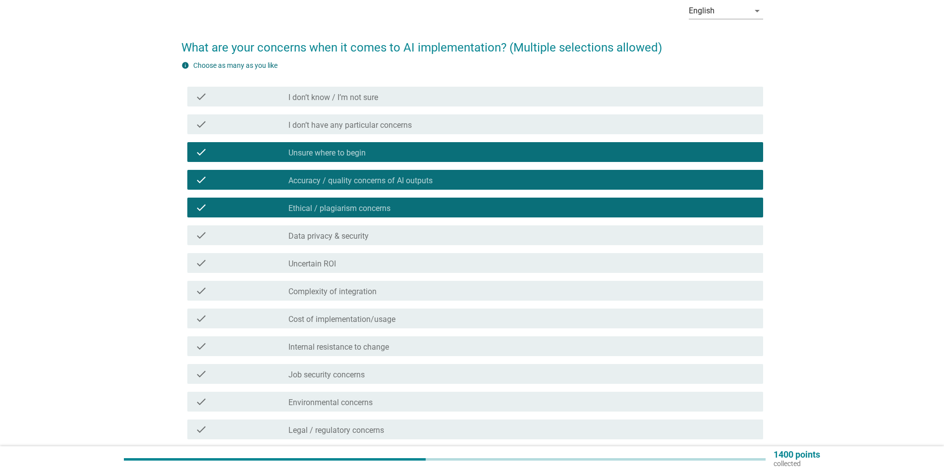
scroll to position [99, 0]
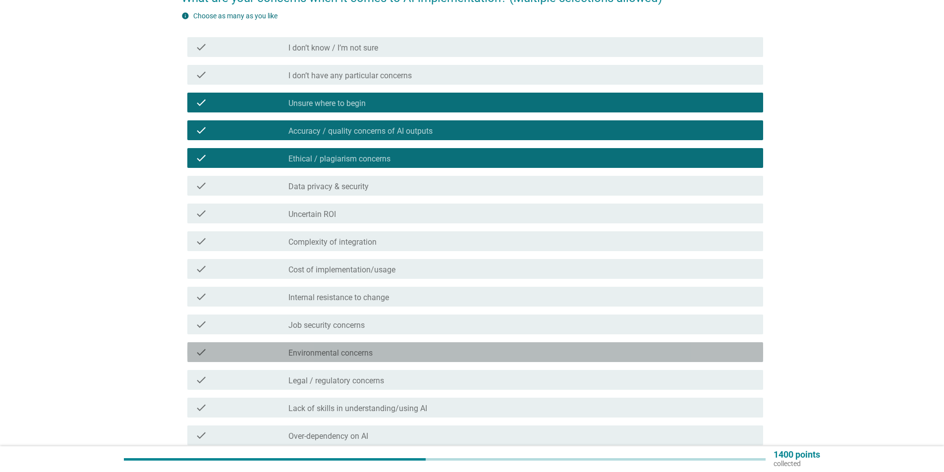
click at [378, 349] on div "check_box_outline_blank Environmental concerns" at bounding box center [521, 352] width 467 height 12
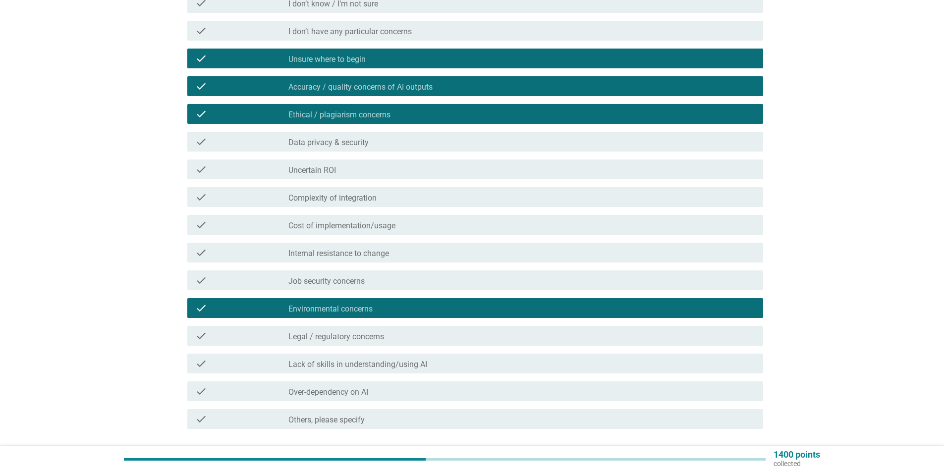
scroll to position [198, 0]
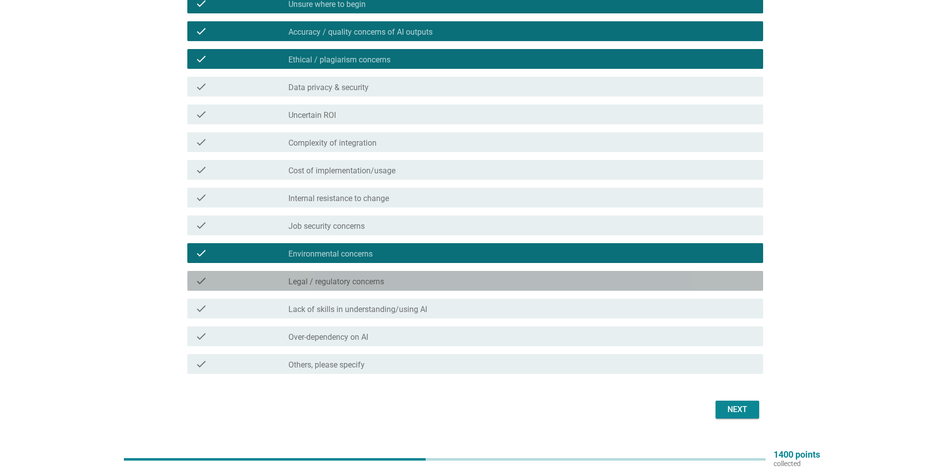
click at [378, 288] on div "check check_box_outline_blank Legal / regulatory concerns" at bounding box center [475, 281] width 576 height 20
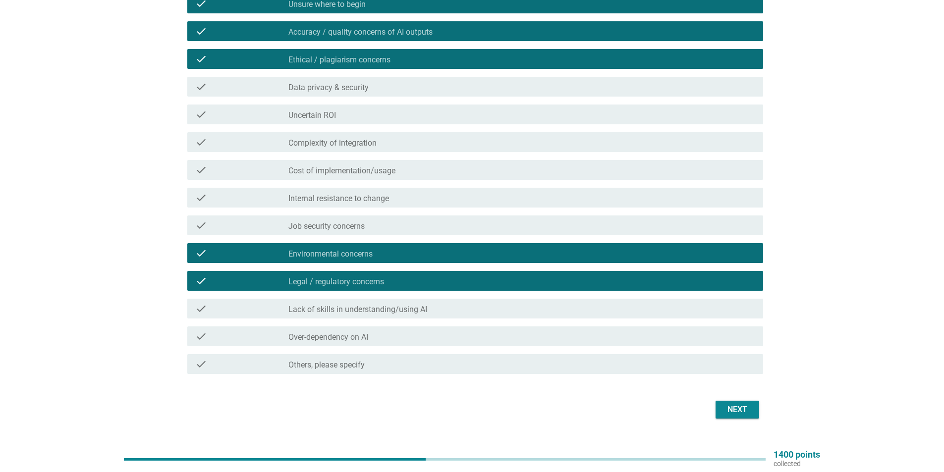
click at [395, 309] on label "Lack of skills in understanding/using AI" at bounding box center [357, 310] width 139 height 10
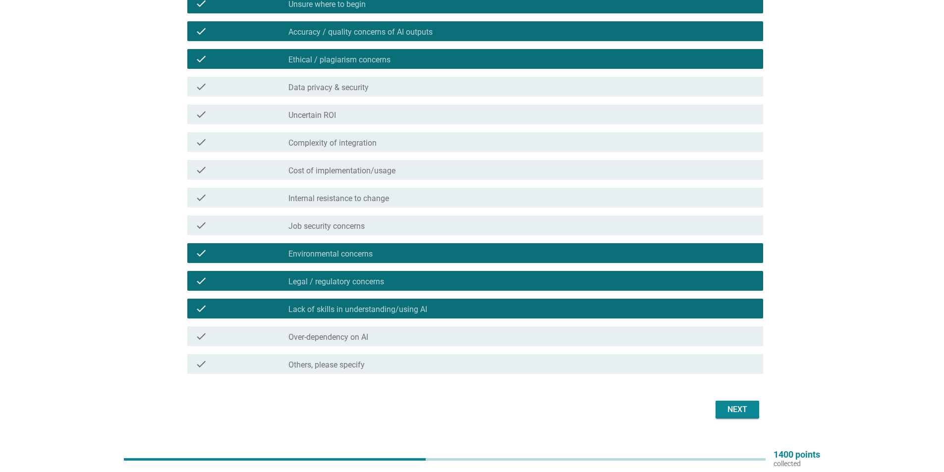
click at [542, 343] on div "check check_box_outline_blank Over-dependency on AI" at bounding box center [475, 337] width 576 height 20
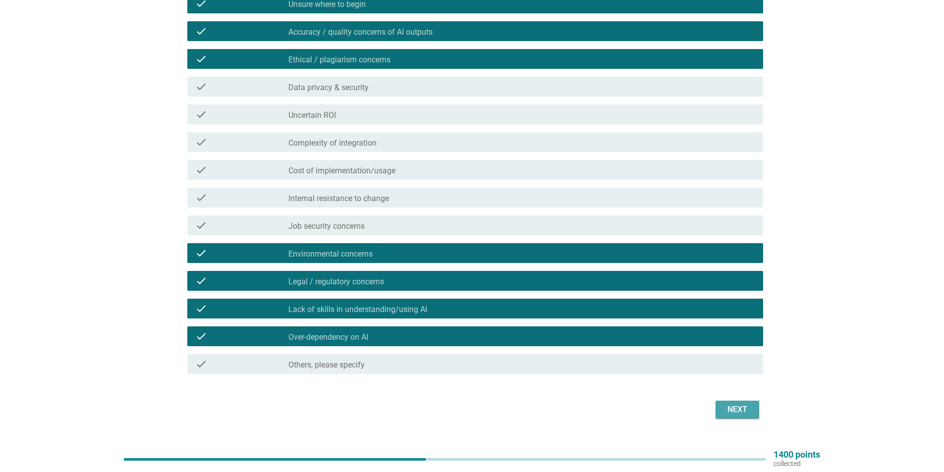
click at [755, 415] on button "Next" at bounding box center [738, 410] width 44 height 18
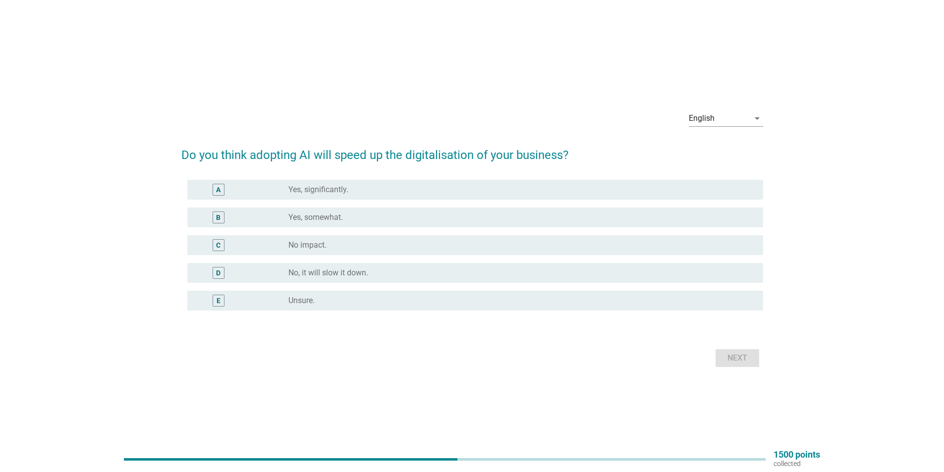
click at [344, 222] on div "radio_button_unchecked Yes, somewhat." at bounding box center [517, 218] width 459 height 10
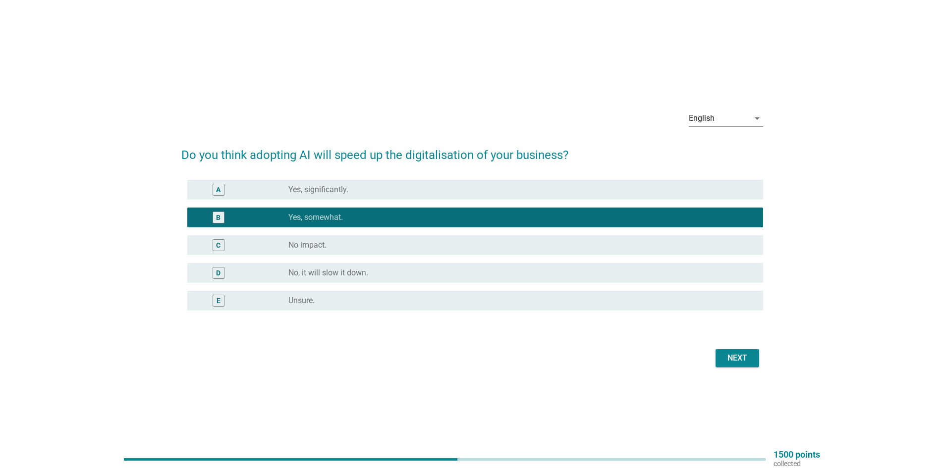
click at [735, 356] on div "Next" at bounding box center [737, 358] width 28 height 12
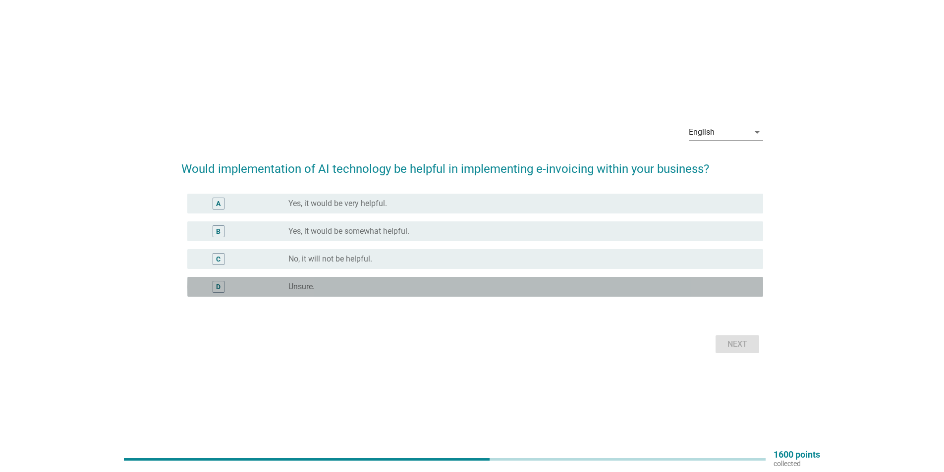
click at [414, 279] on div "D radio_button_unchecked Unsure." at bounding box center [475, 287] width 576 height 20
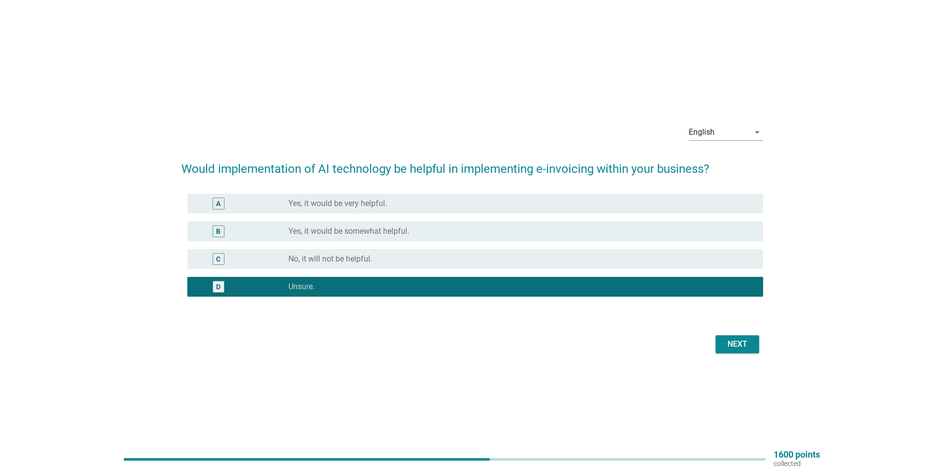
click at [719, 347] on button "Next" at bounding box center [738, 344] width 44 height 18
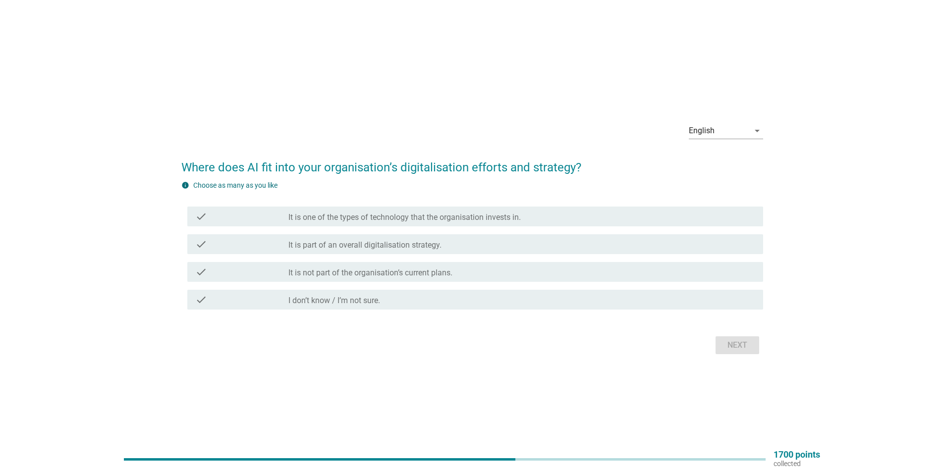
click at [436, 250] on label "It is part of an overall digitalisation strategy." at bounding box center [364, 245] width 153 height 10
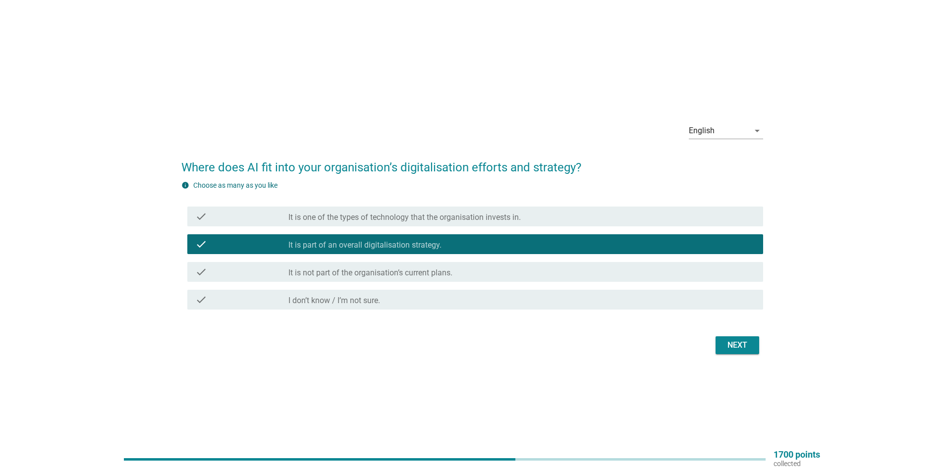
click at [763, 358] on div "English arrow_drop_down Where does AI fit into your organisation’s digitalisati…" at bounding box center [472, 236] width 598 height 258
click at [755, 353] on button "Next" at bounding box center [738, 345] width 44 height 18
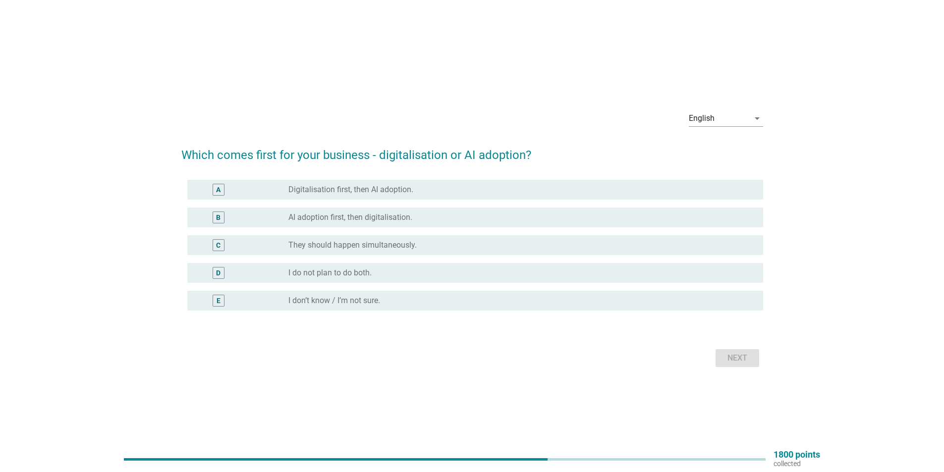
click at [443, 247] on div "radio_button_unchecked They should happen simultaneously." at bounding box center [517, 245] width 459 height 10
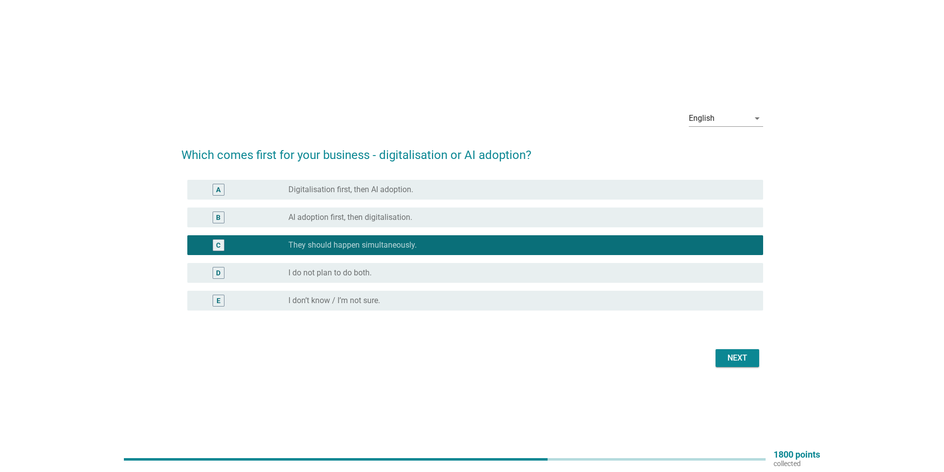
click at [729, 357] on div "Next" at bounding box center [737, 358] width 28 height 12
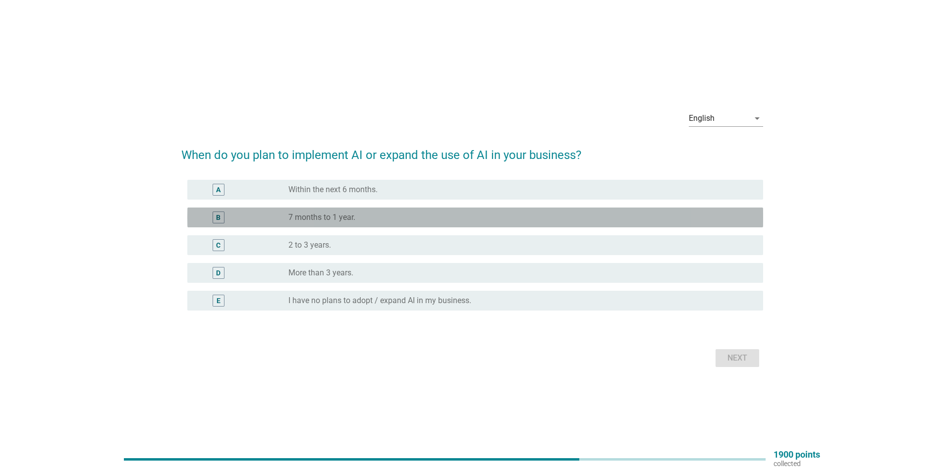
click at [521, 223] on div "B radio_button_unchecked 7 months to 1 year." at bounding box center [475, 218] width 576 height 20
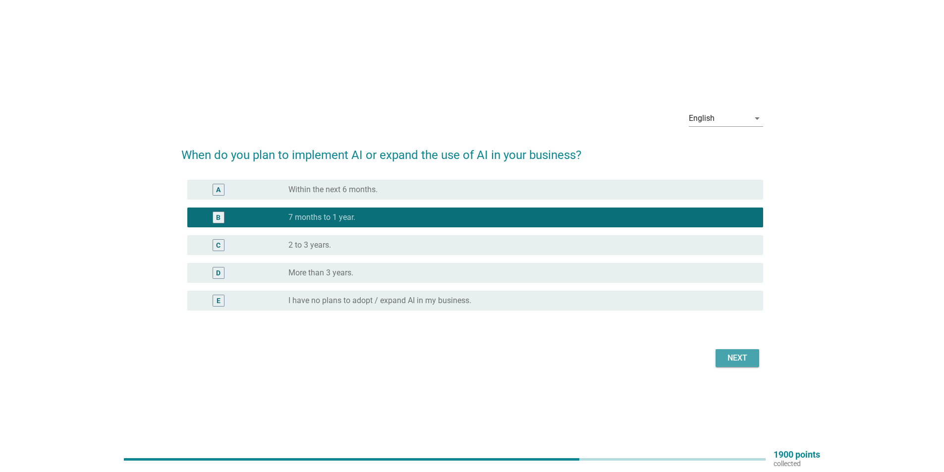
click at [735, 352] on div "Next" at bounding box center [737, 358] width 28 height 12
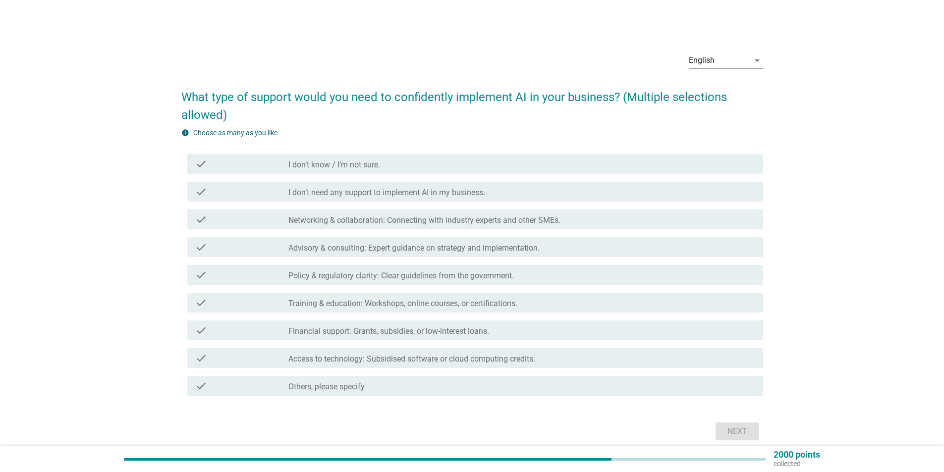
click at [396, 167] on div "check_box_outline_blank I don’t know / I’m not sure." at bounding box center [521, 164] width 467 height 12
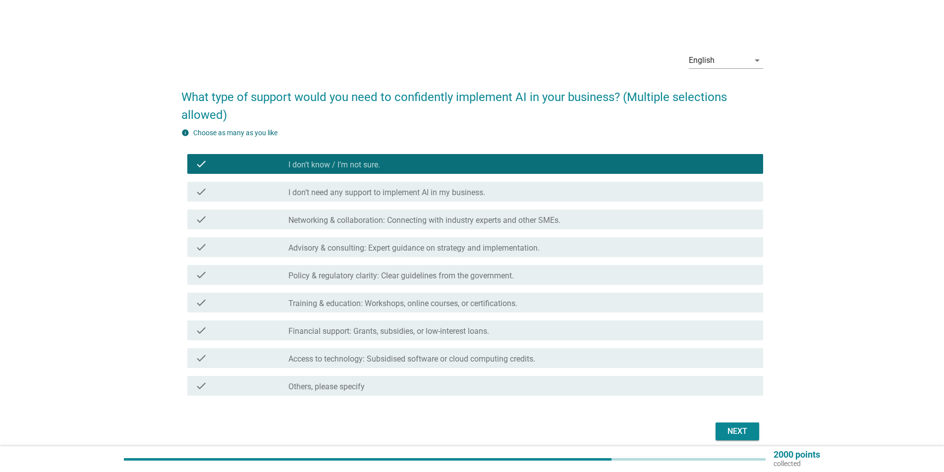
click at [420, 194] on label "I don’t need any support to implement AI in my business." at bounding box center [386, 193] width 197 height 10
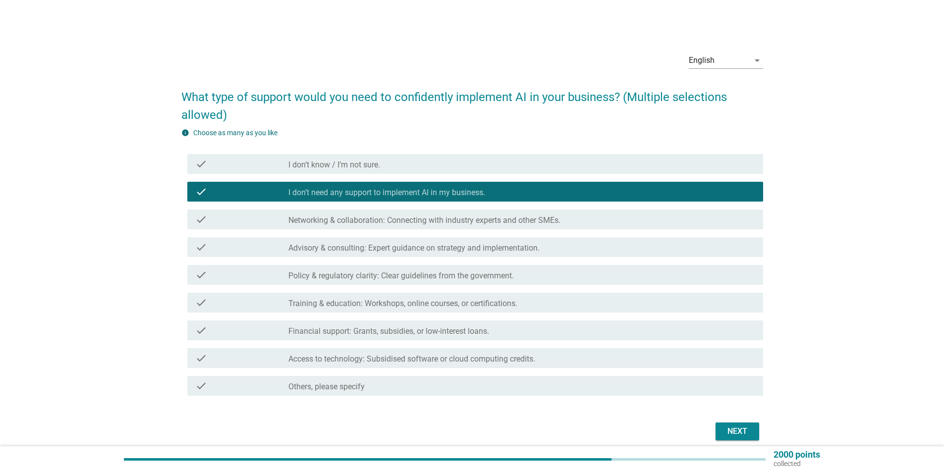
click at [424, 165] on div "check_box_outline_blank I don’t know / I’m not sure." at bounding box center [521, 164] width 467 height 12
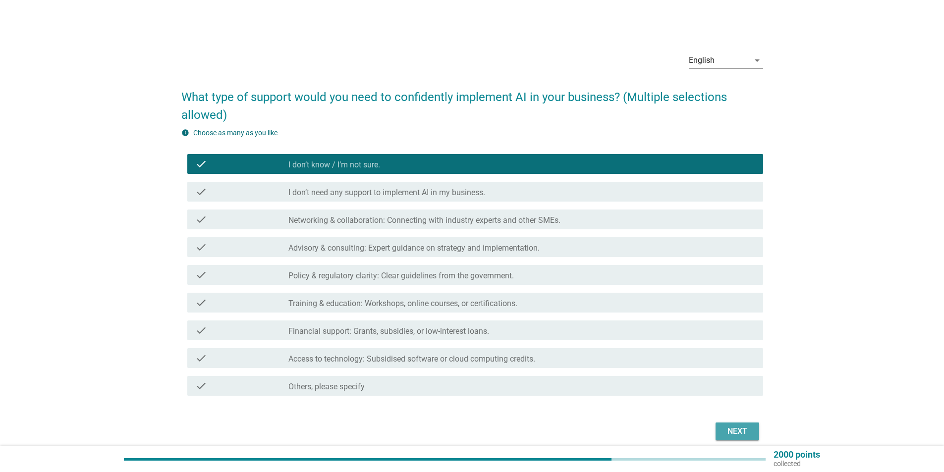
click at [739, 425] on button "Next" at bounding box center [738, 432] width 44 height 18
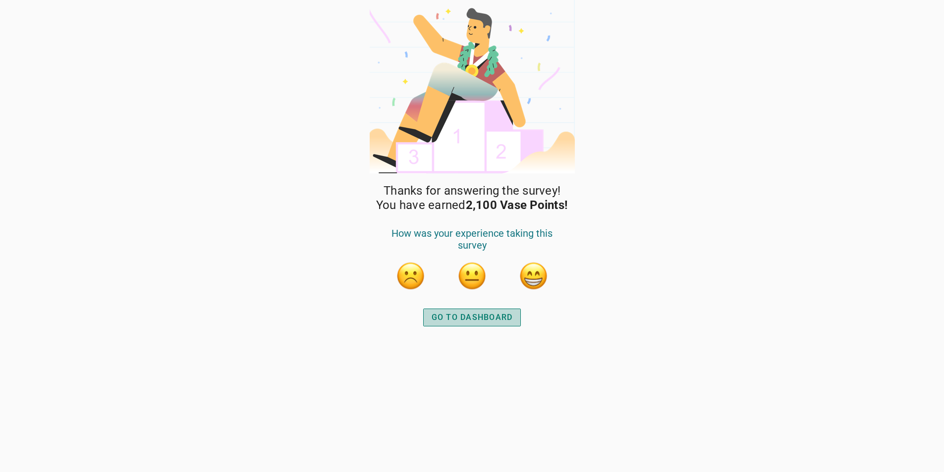
click at [508, 318] on div "GO TO DASHBOARD" at bounding box center [472, 318] width 81 height 12
